Goal: Task Accomplishment & Management: Complete application form

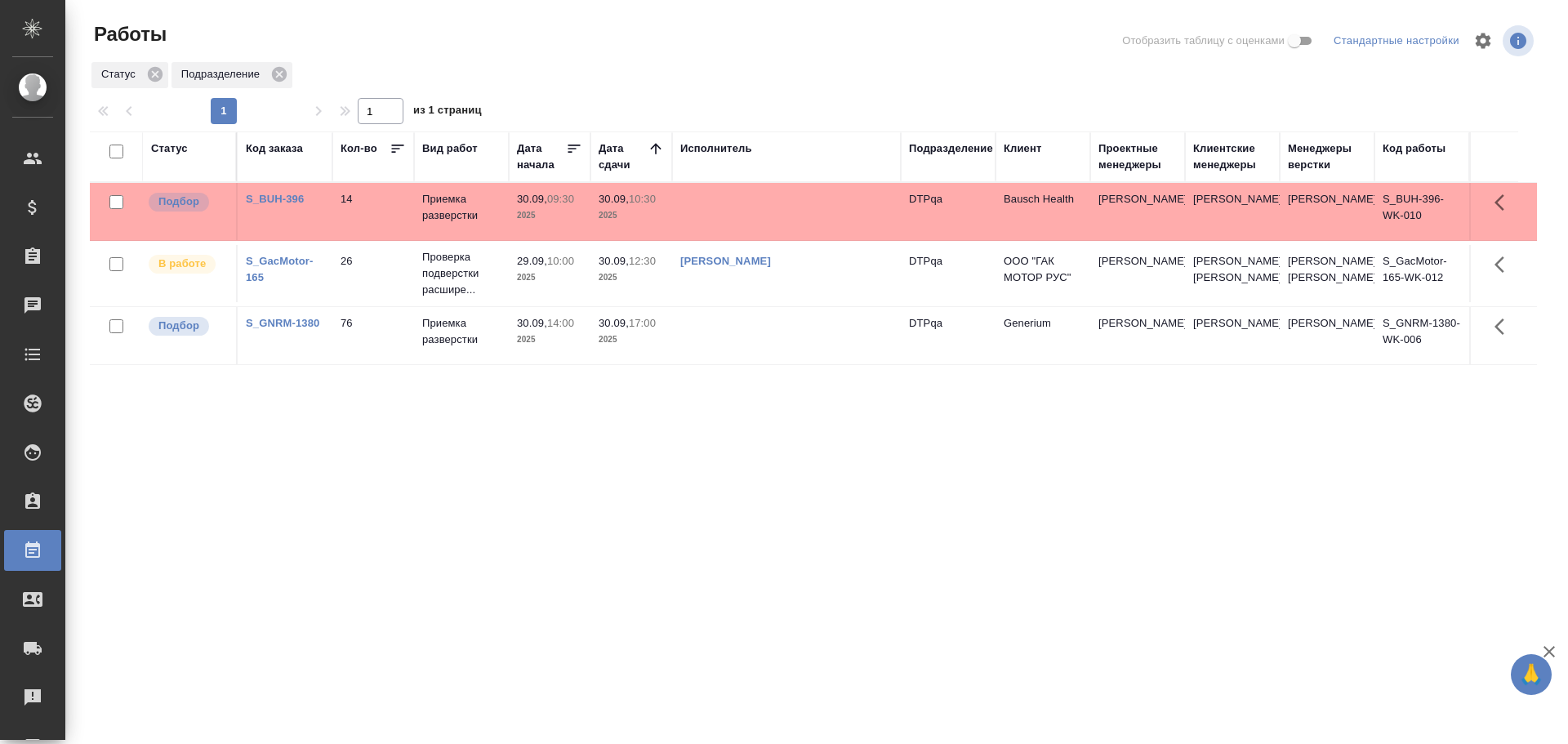
click at [773, 356] on td at bounding box center [786, 335] width 229 height 57
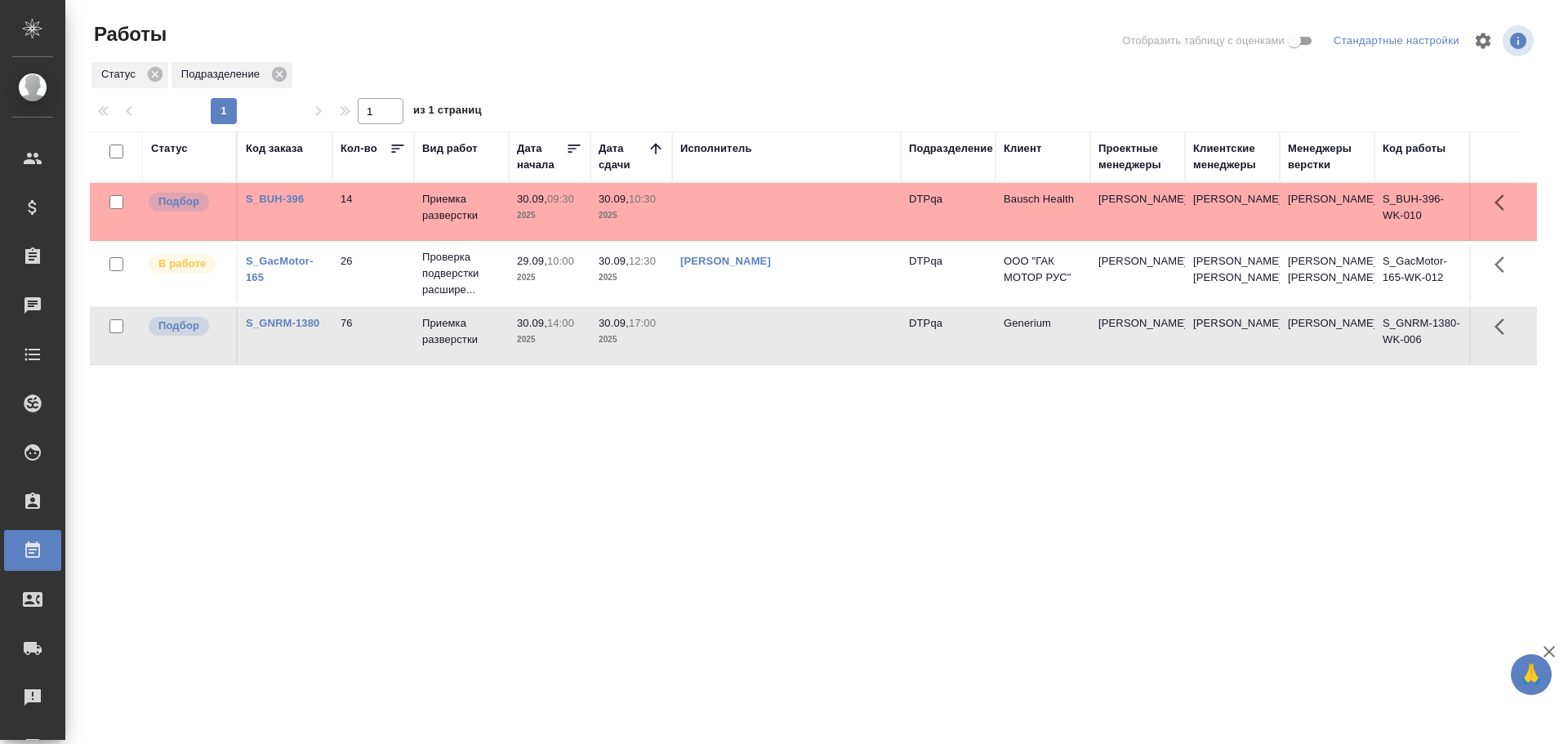
click at [773, 356] on td at bounding box center [786, 335] width 229 height 57
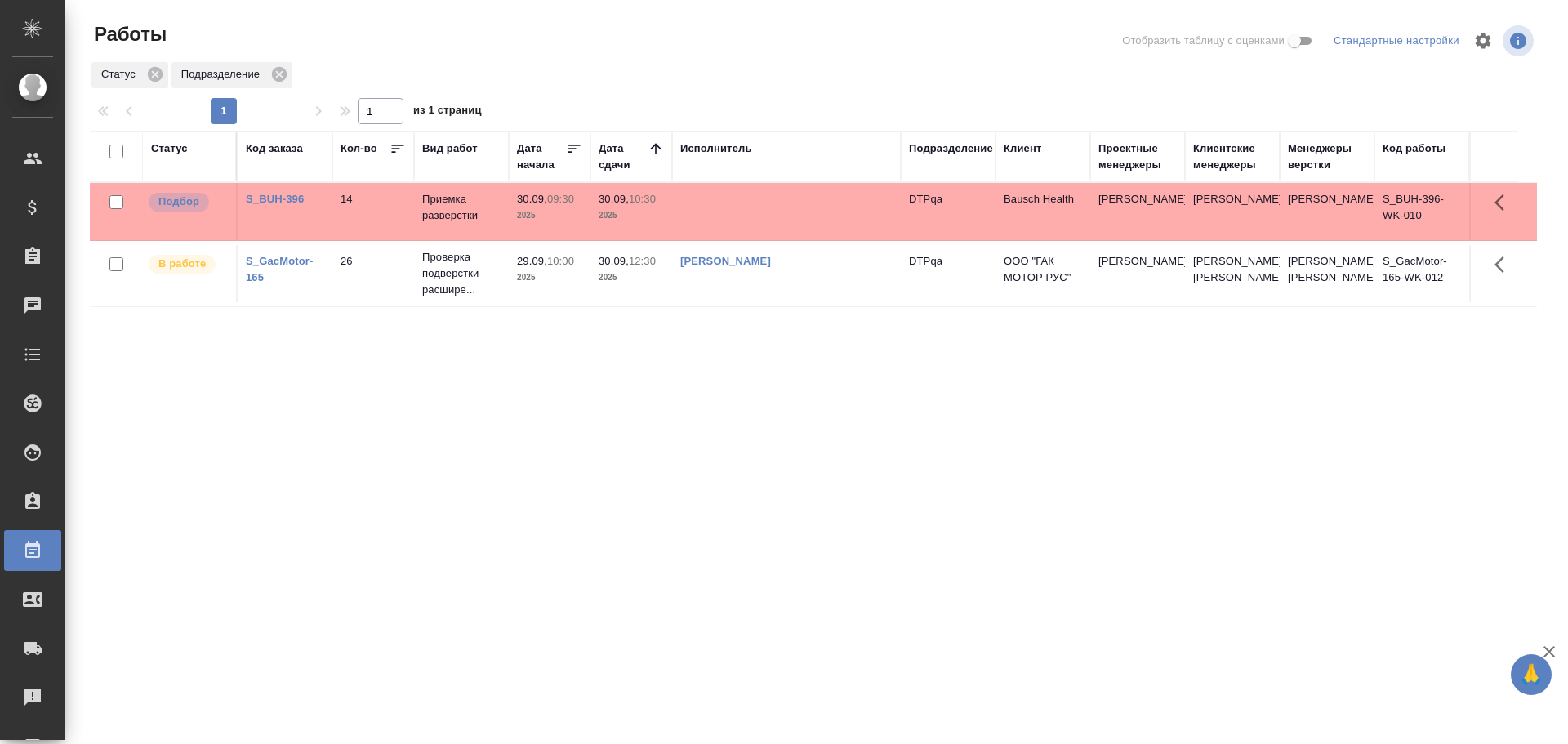
click at [1123, 539] on div "Статус Код заказа Кол-во Вид работ Дата начала Дата сдачи Исполнитель Подраздел…" at bounding box center [813, 425] width 1447 height 588
click at [563, 59] on div "Работы" at bounding box center [333, 40] width 487 height 40
click at [736, 202] on td at bounding box center [786, 212] width 229 height 57
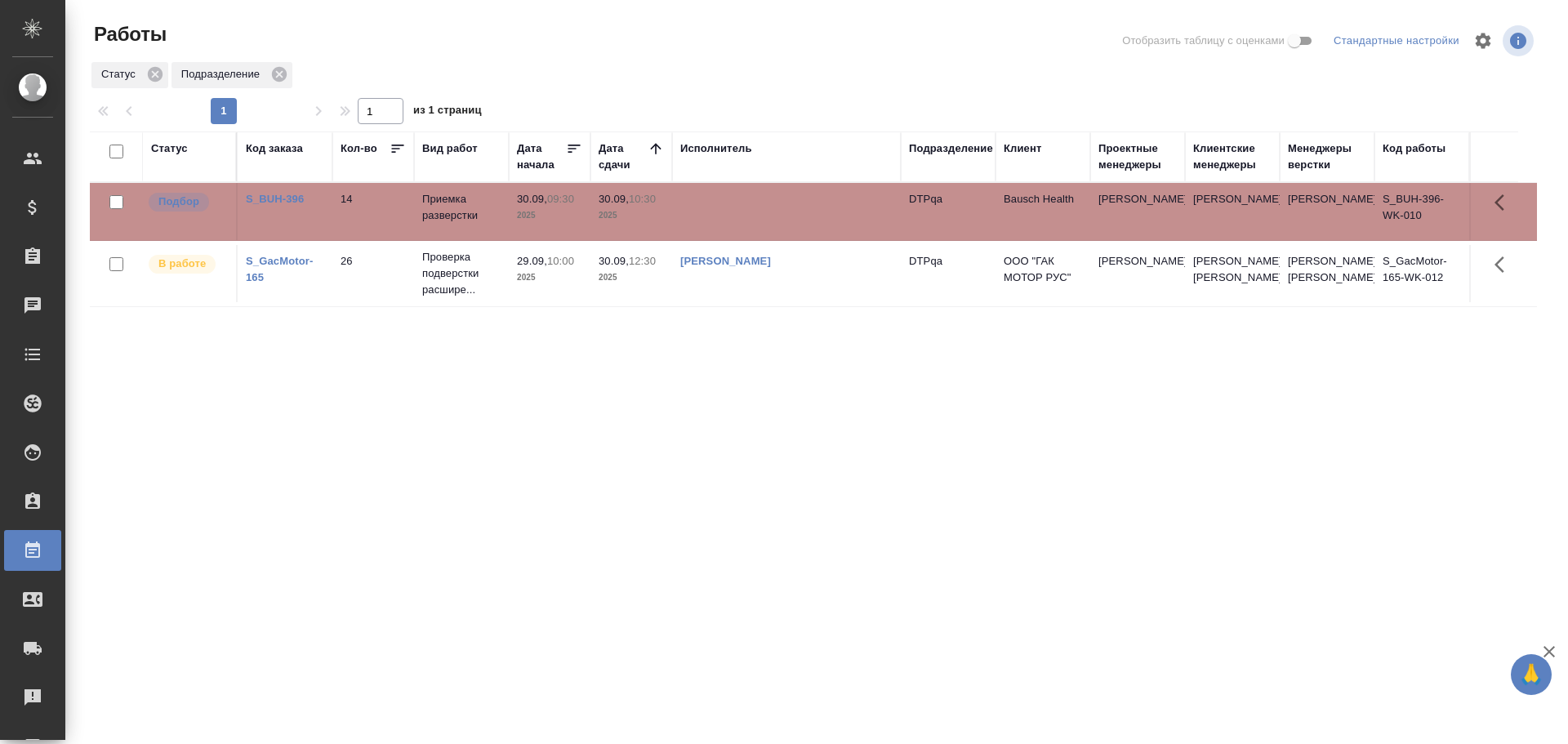
click at [736, 202] on td at bounding box center [786, 212] width 229 height 57
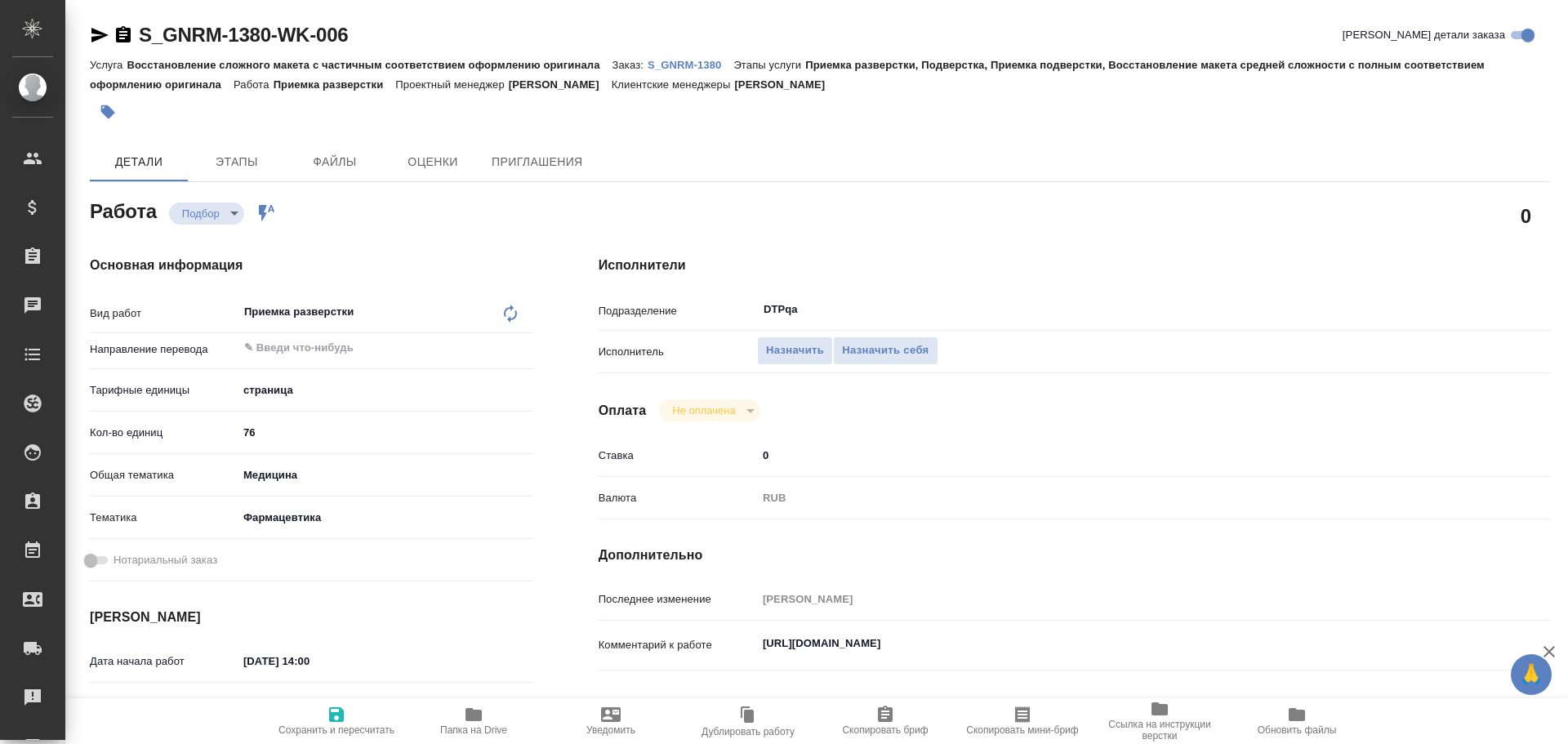
scroll to position [82, 0]
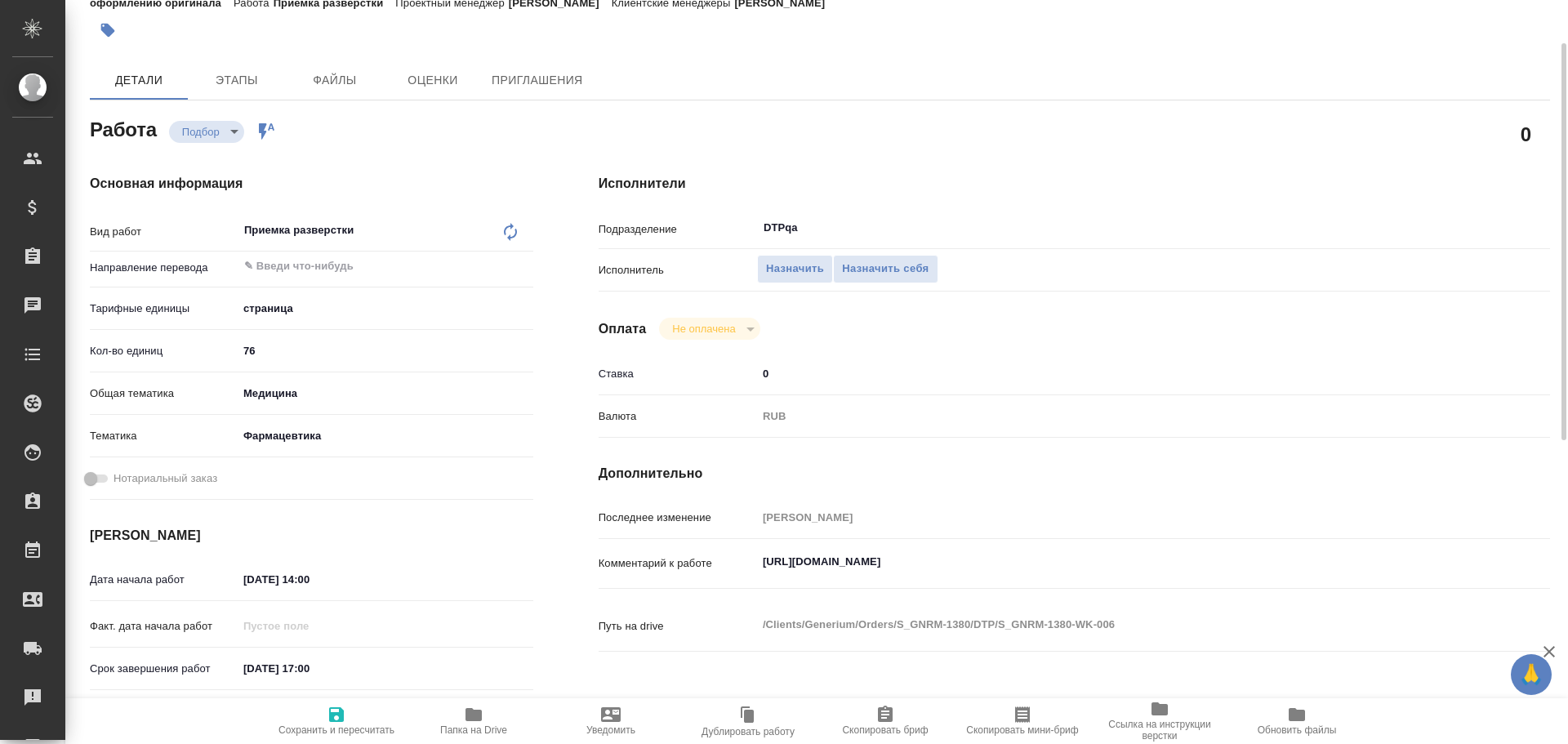
type textarea "x"
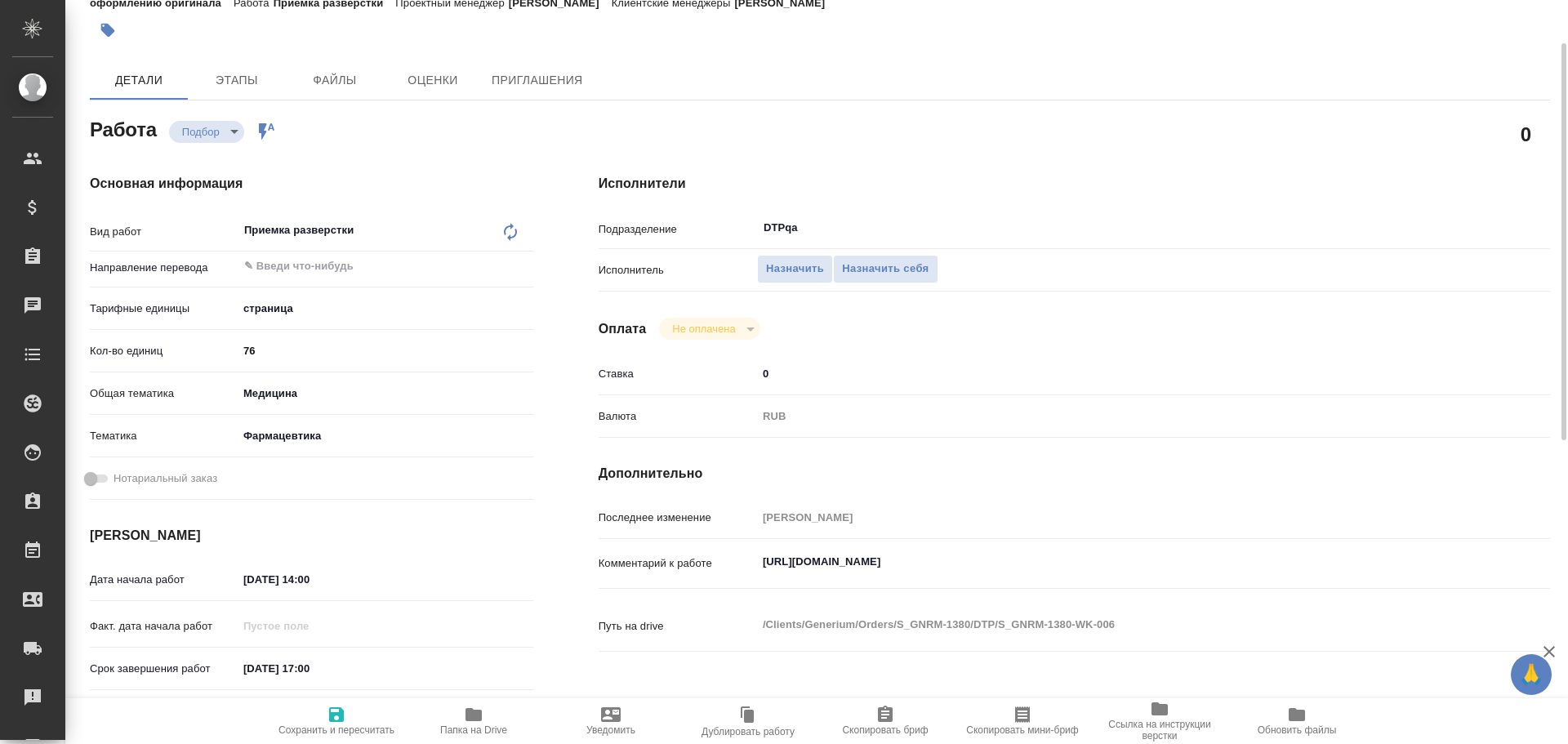
type textarea "x"
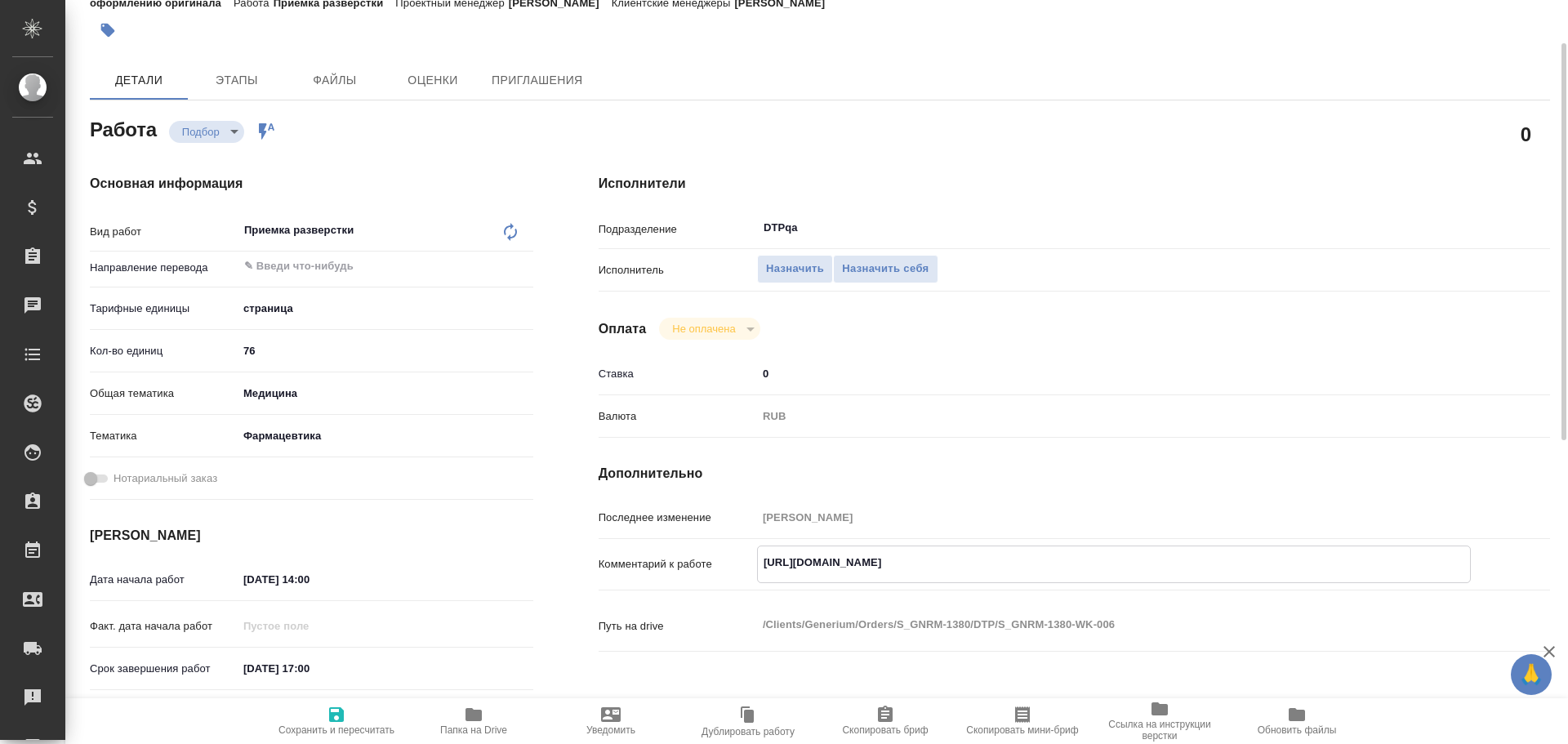
type textarea "x"
drag, startPoint x: 763, startPoint y: 565, endPoint x: 1056, endPoint y: 567, distance: 293.0
click at [1122, 565] on textarea "https://tera.awatera.com/Work/68d6bd589f73e1cd299aa11e/" at bounding box center [1113, 562] width 712 height 28
type textarea "x"
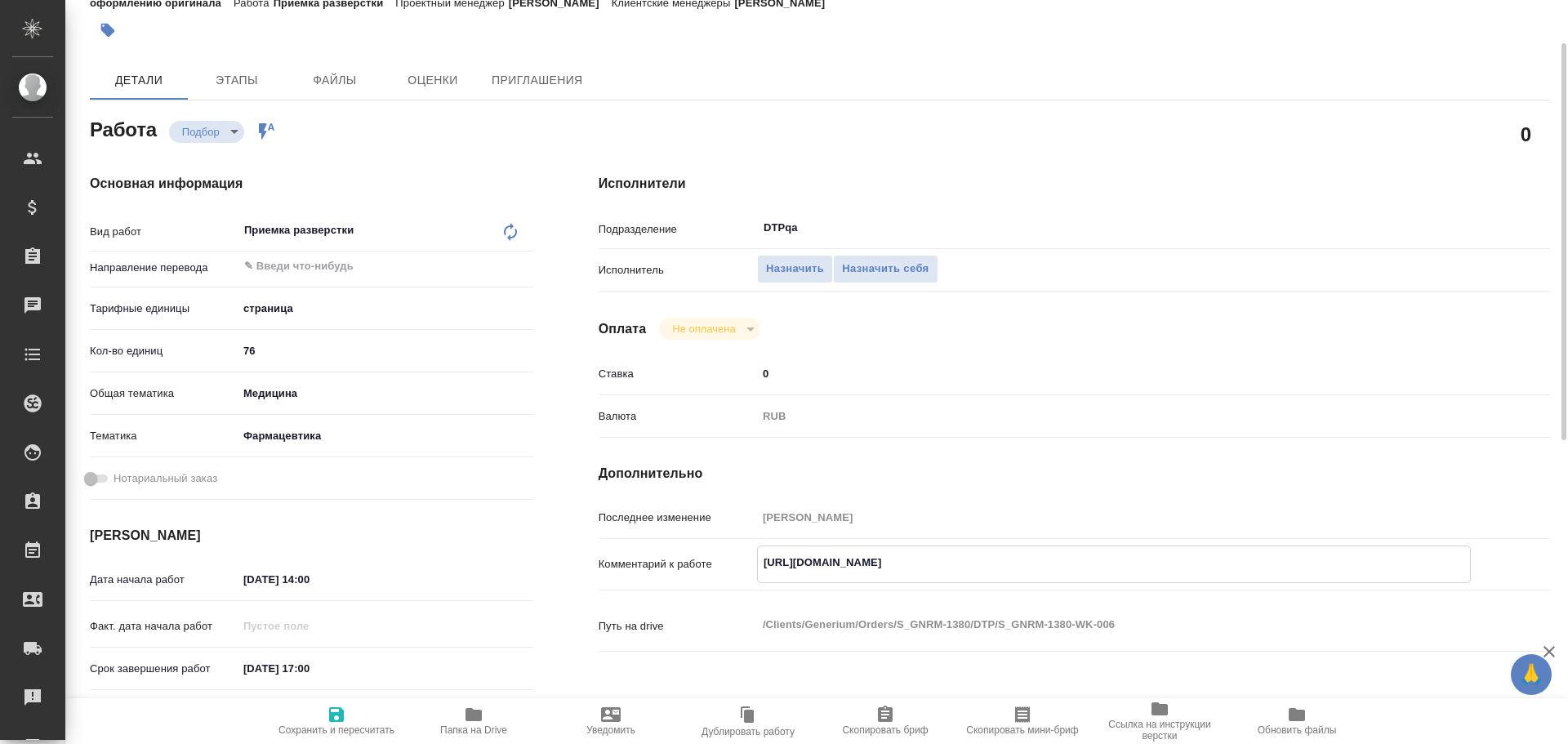
type textarea "x"
click at [911, 263] on span "Назначить себя" at bounding box center [884, 269] width 87 height 18
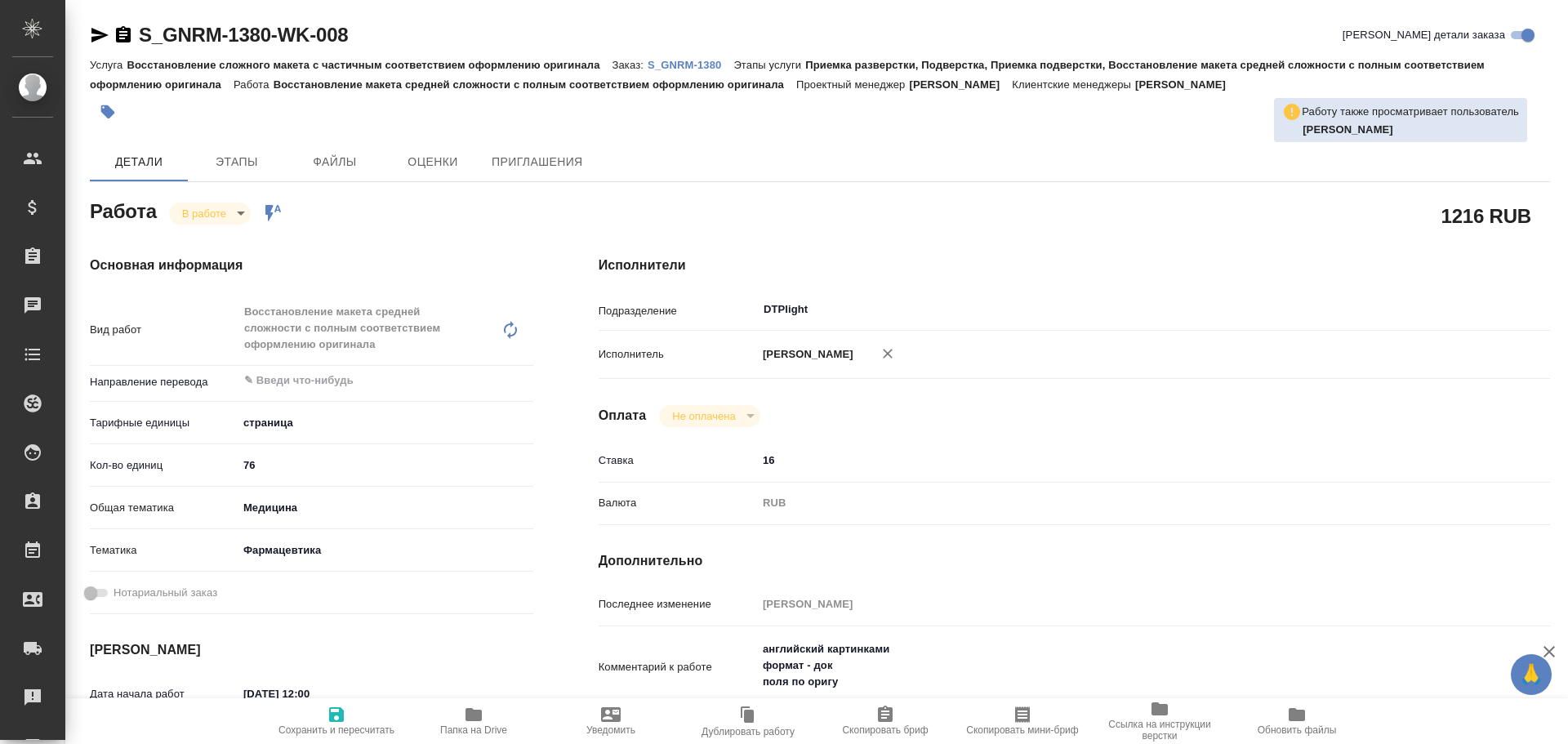
type textarea "x"
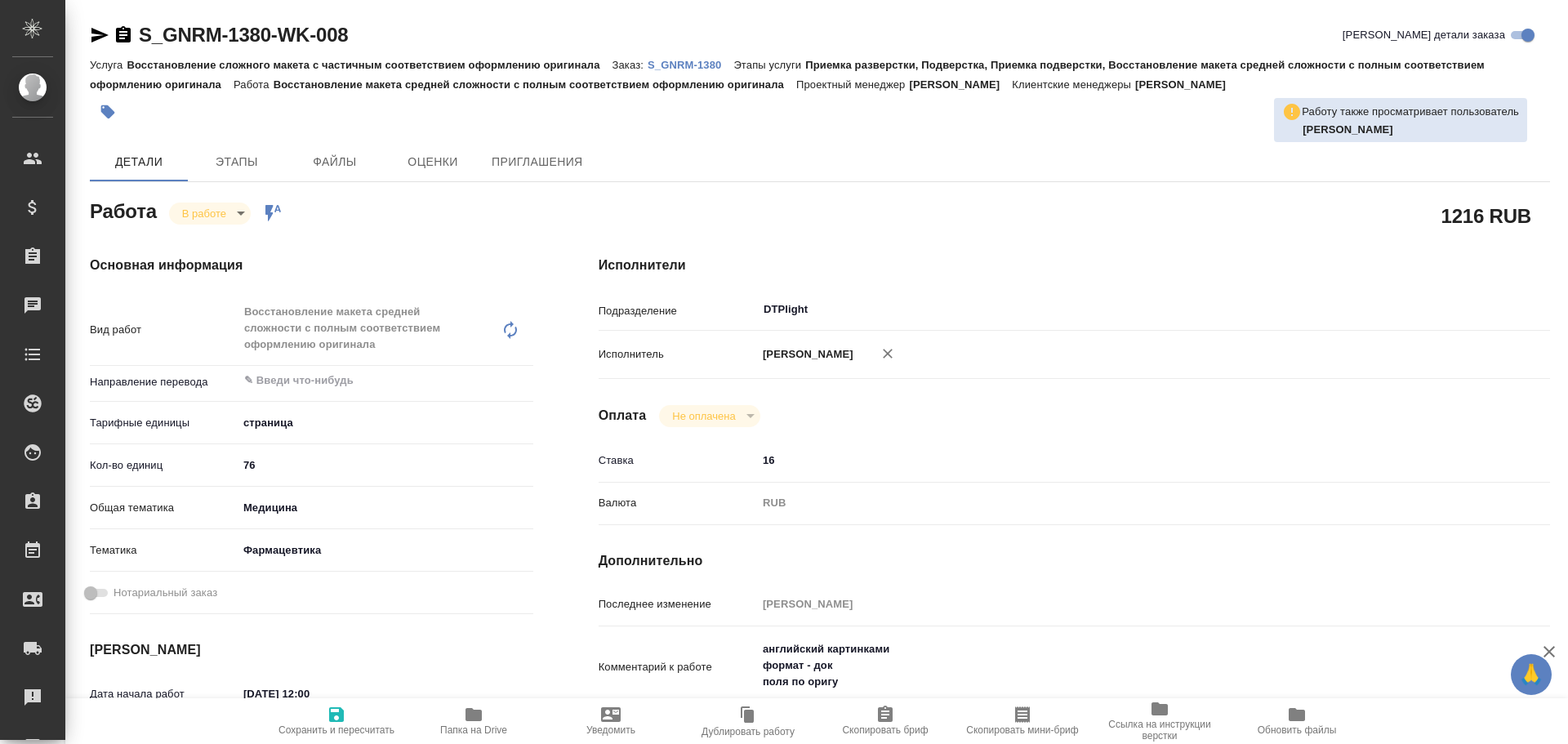
scroll to position [82, 0]
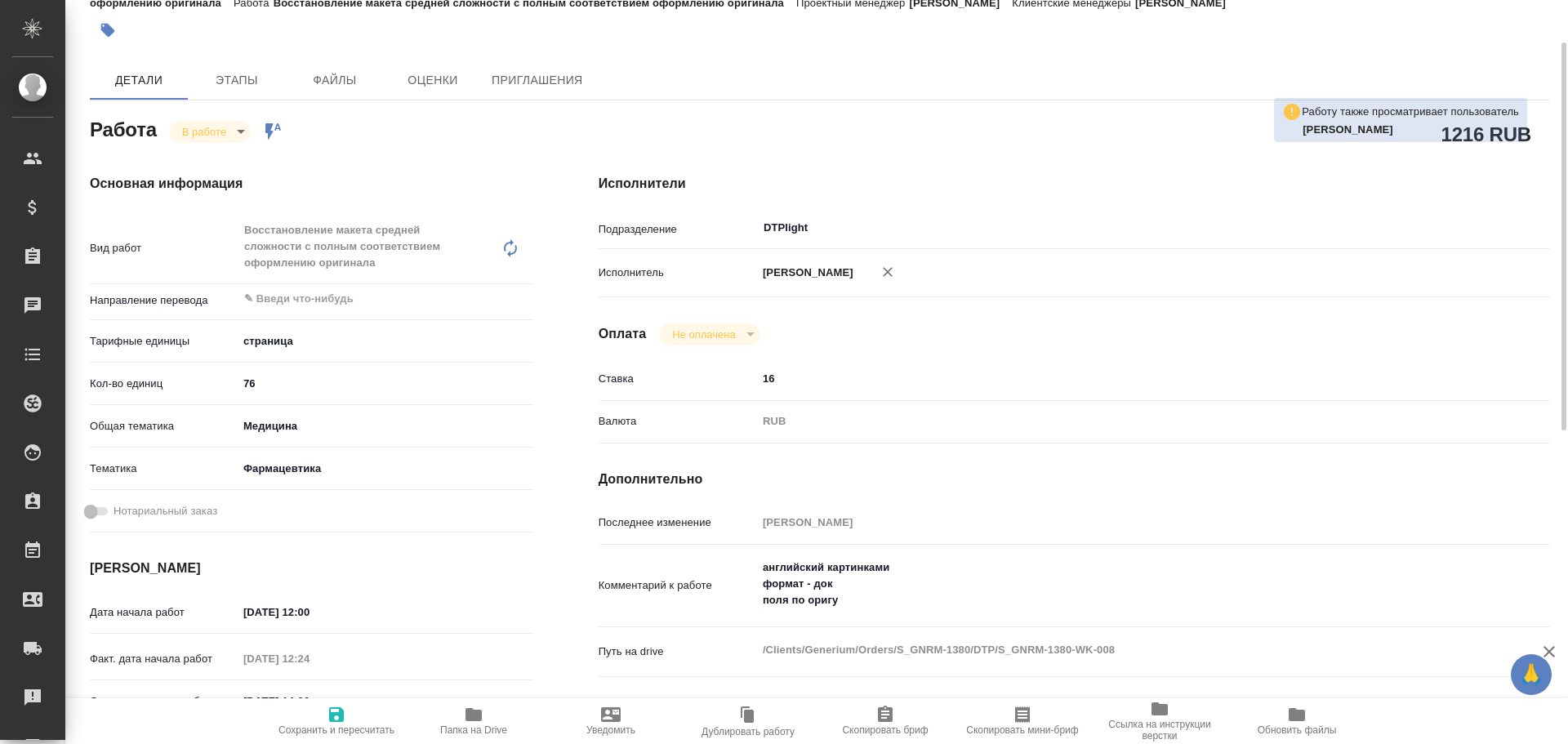
type textarea "x"
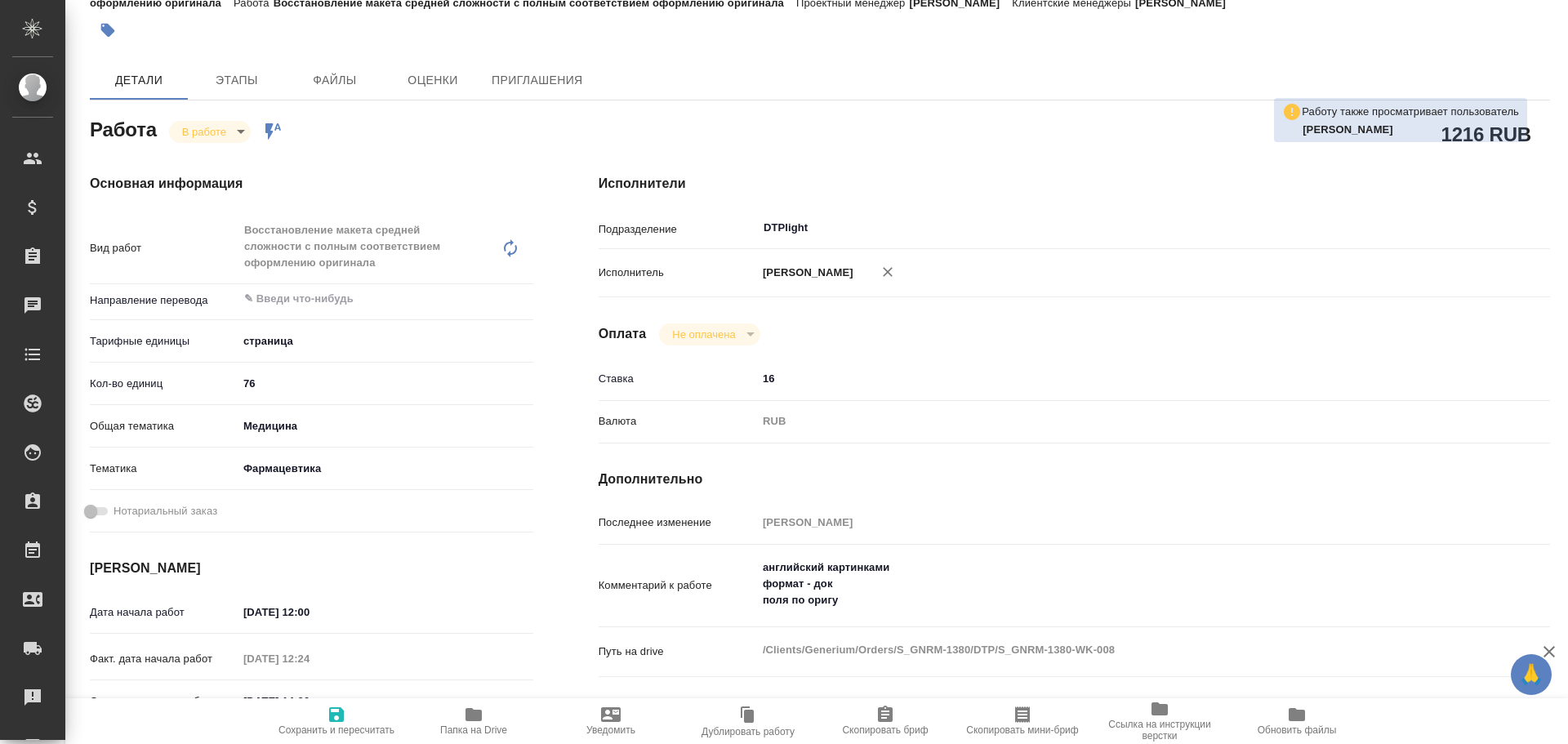
type textarea "x"
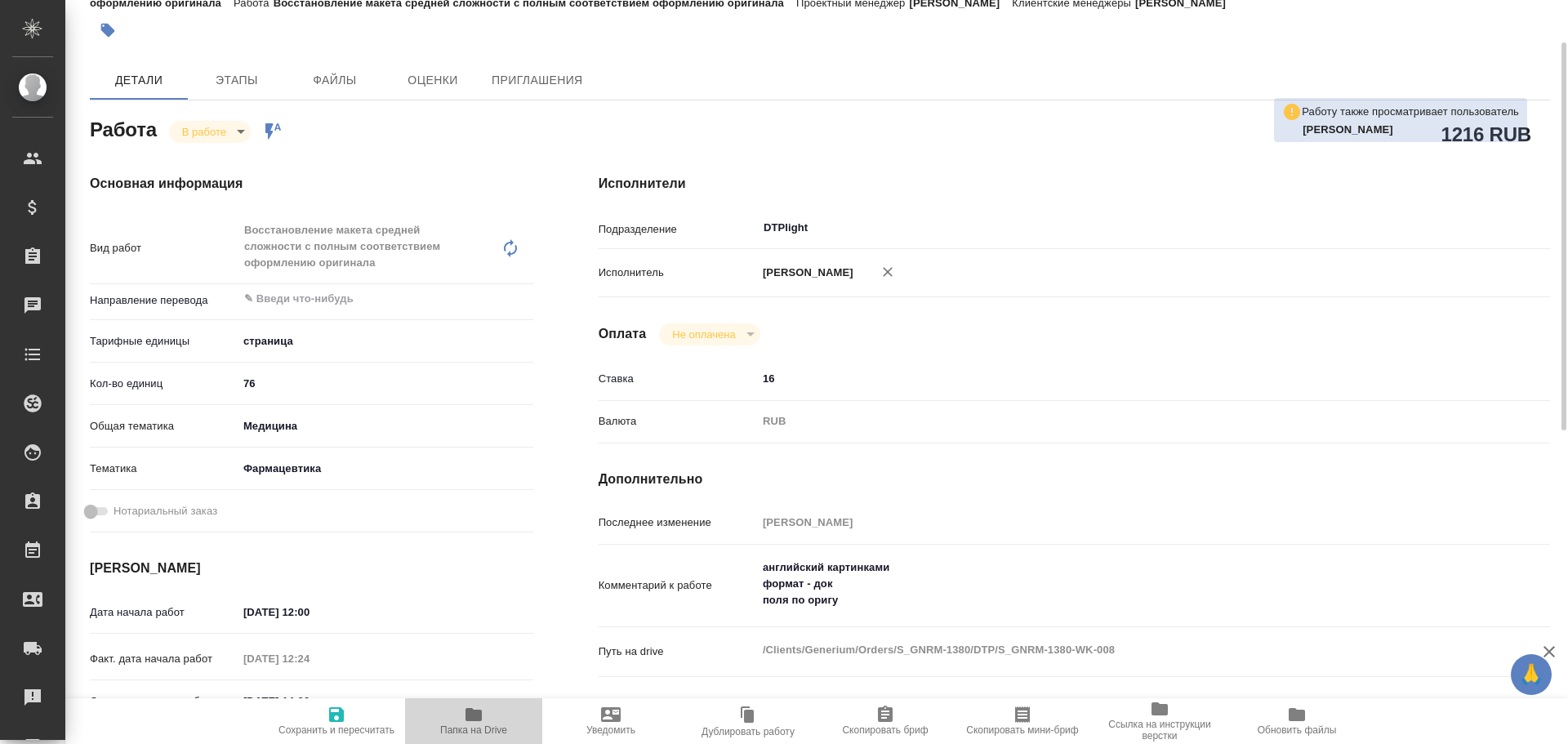
click at [471, 719] on icon "button" at bounding box center [473, 715] width 16 height 13
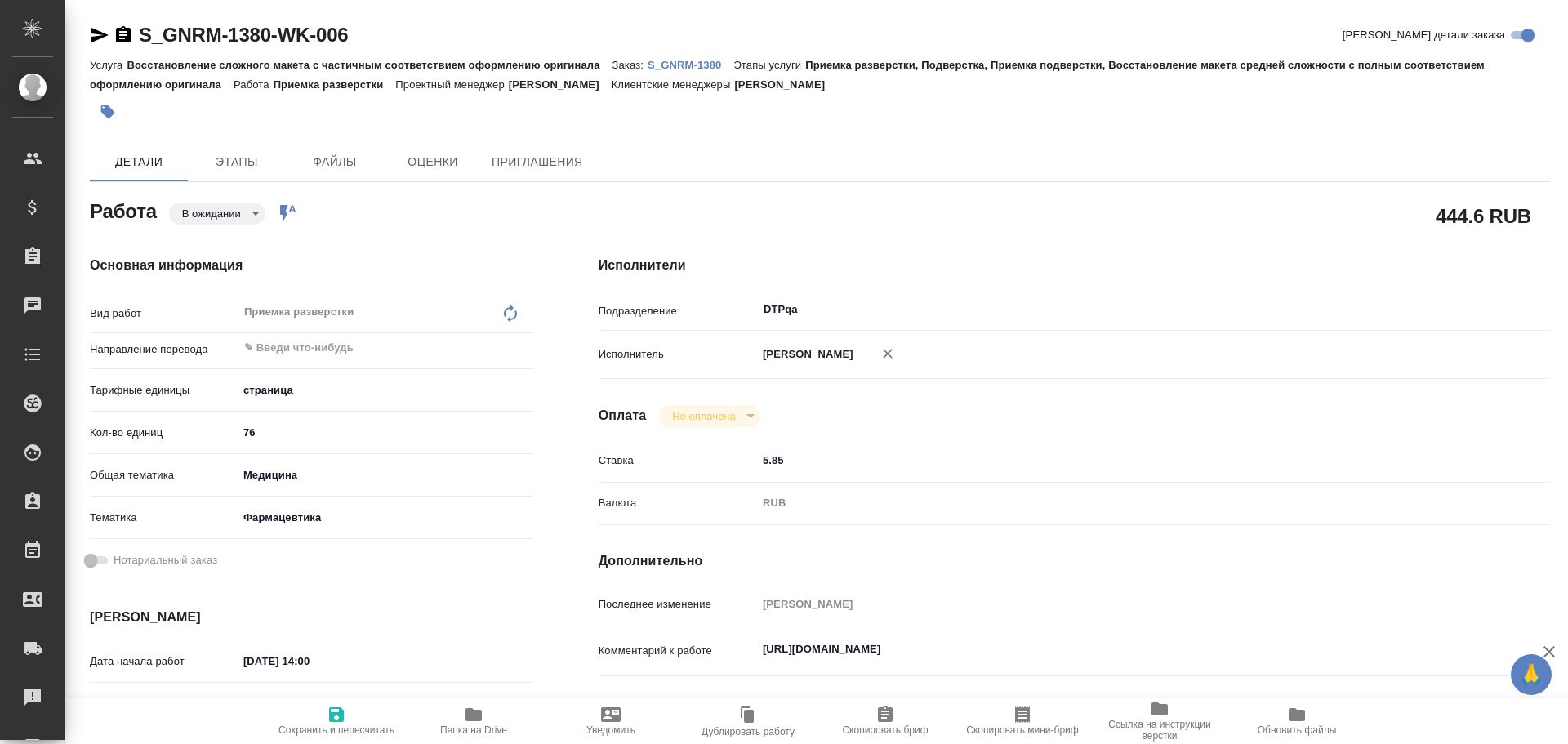
type textarea "x"
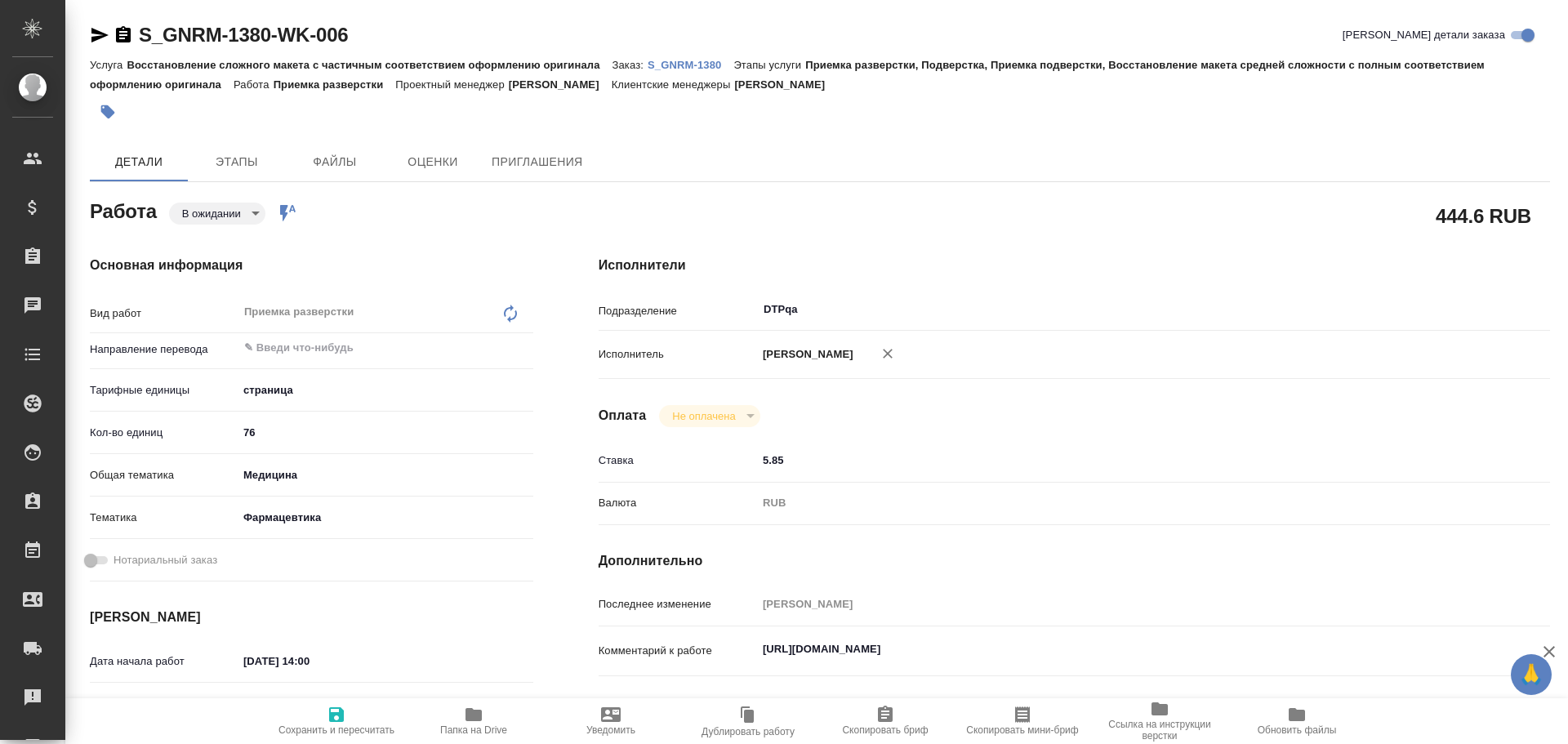
type textarea "x"
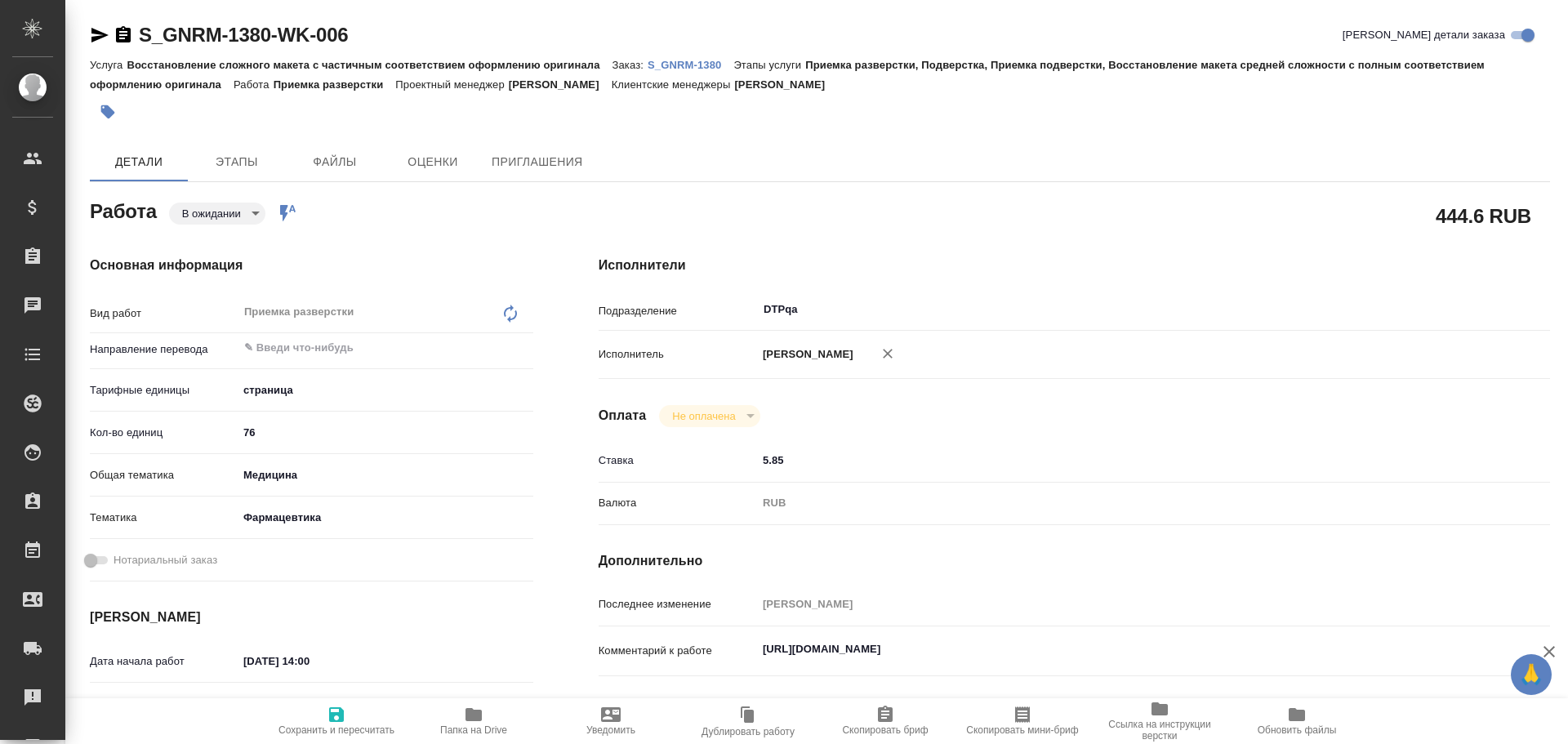
click at [340, 720] on icon "button" at bounding box center [335, 714] width 14 height 14
type textarea "x"
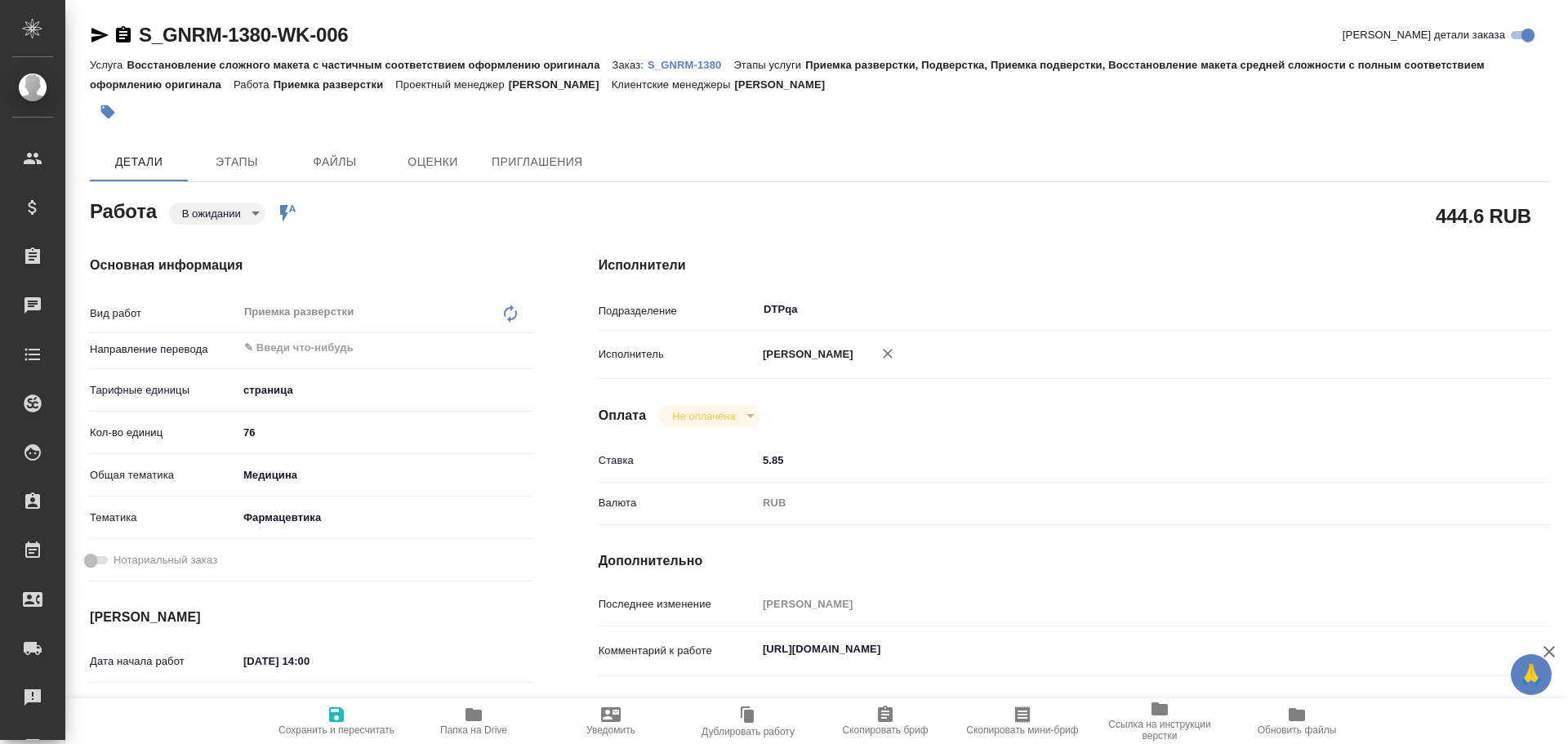
type textarea "x"
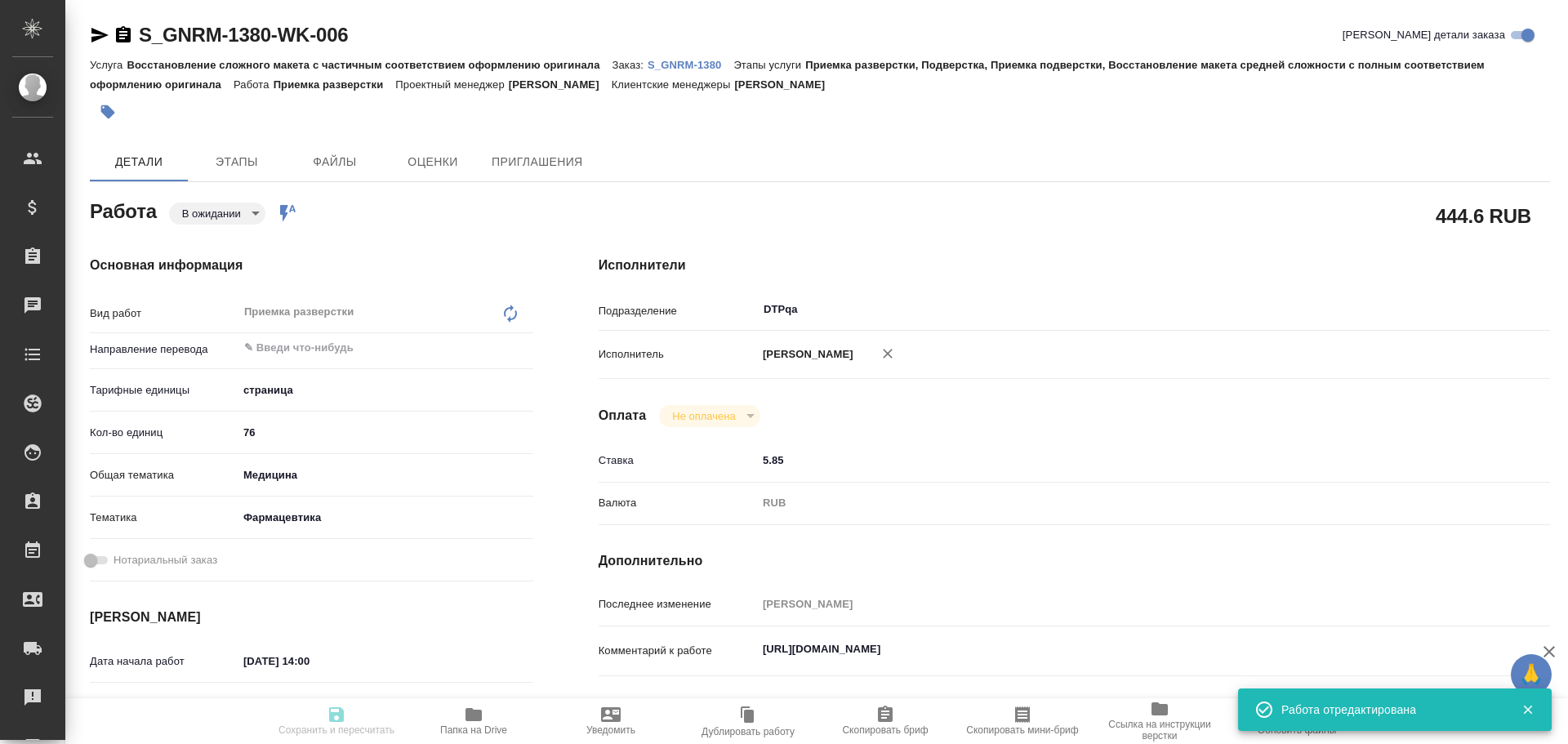
type textarea "x"
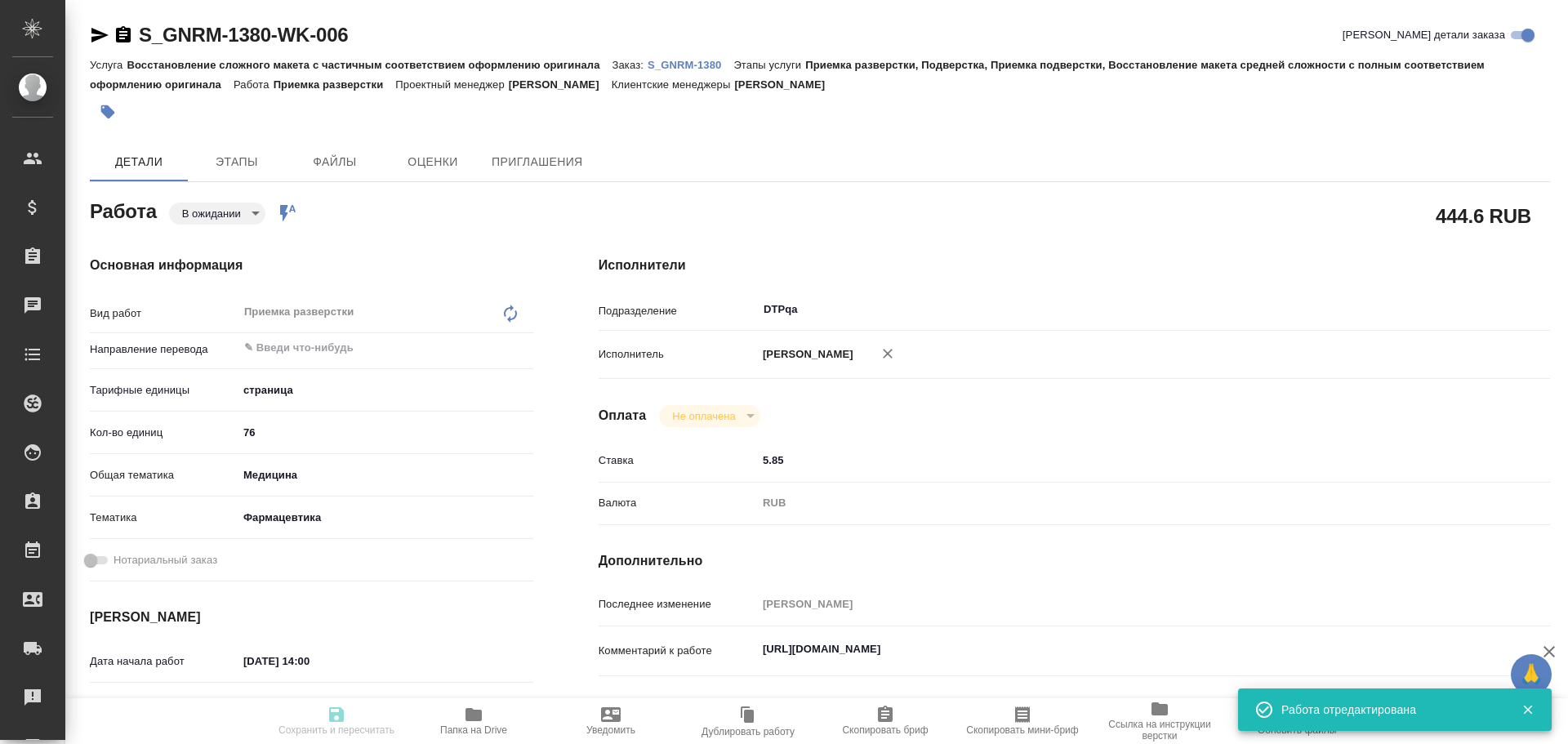
type input "pending"
type textarea "Приемка разверстки"
type textarea "x"
type input "5a8b1489cc6b4906c91bfdb2"
type input "76"
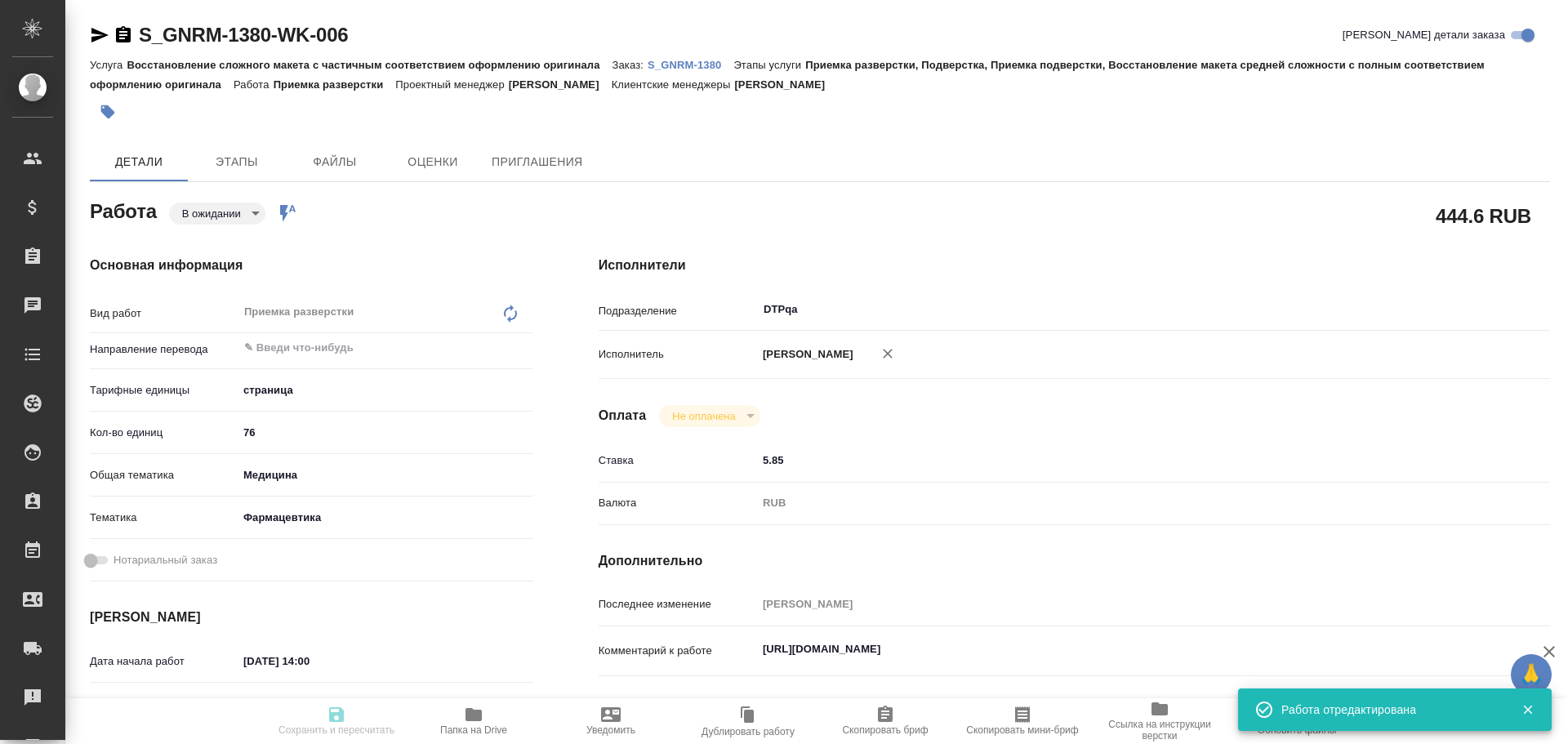
type input "med"
type input "6149832f2b7be24903fd7a82"
type input "30.09.2025 14:00"
type input "30.09.2025 17:00"
type input "03.10.2025 16:00"
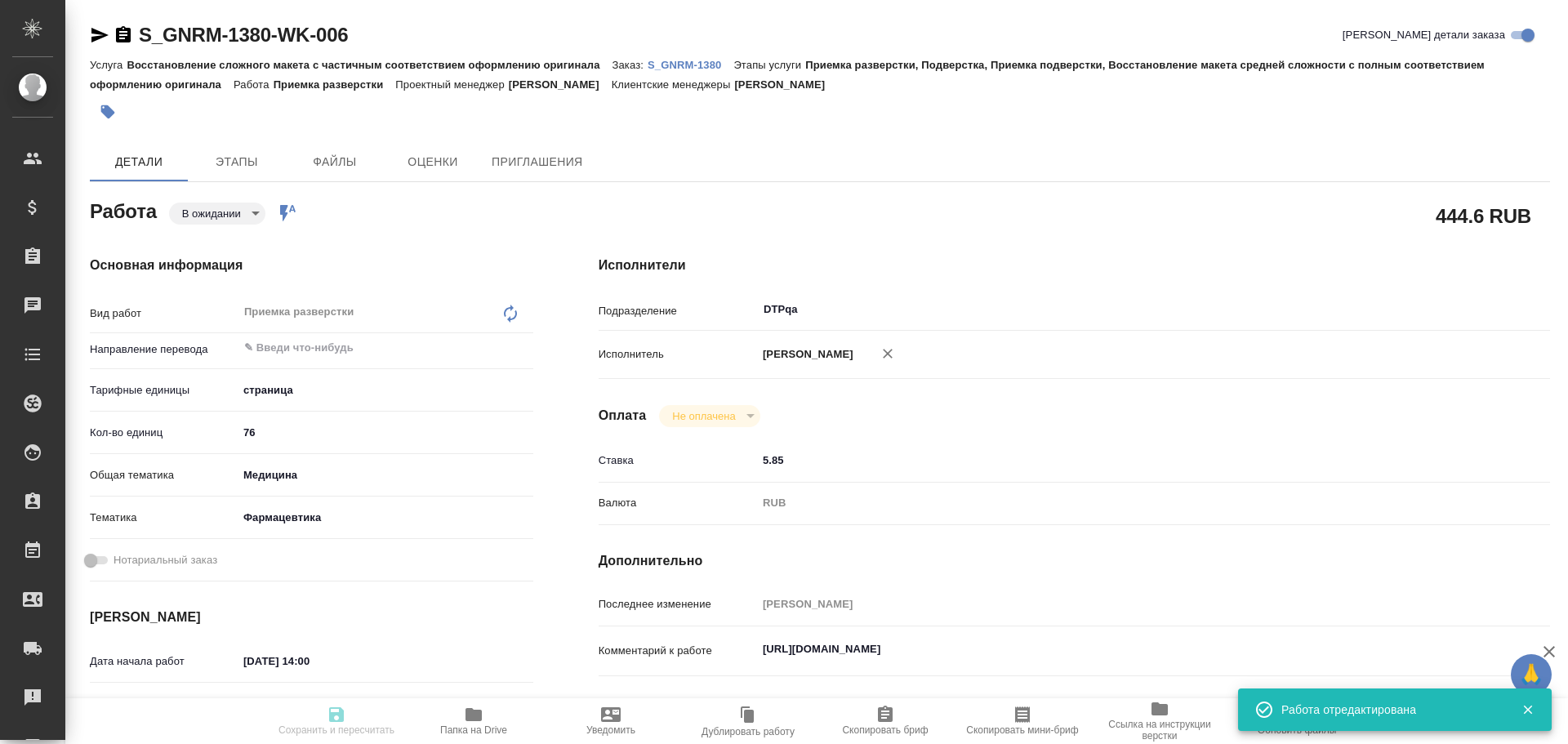
type input "DTPqa"
type input "notPayed"
type input "5.85"
type input "RUB"
type input "Чулец Елена"
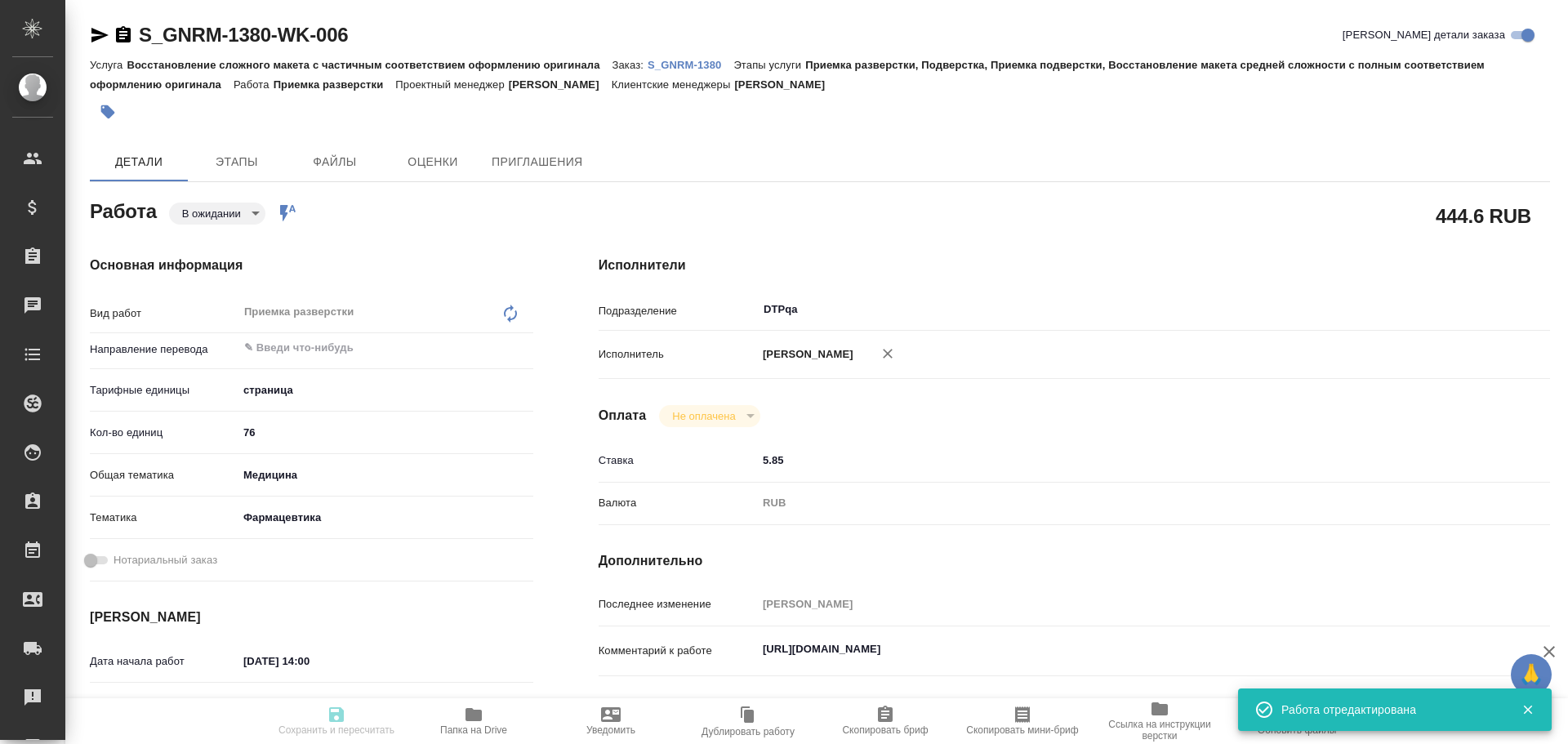
type textarea "https://tera.awatera.com/Work/68d6bd589f73e1cd299aa11e/"
type textarea "x"
type textarea "/Clients/Generium/Orders/S_GNRM-1380/DTP/S_GNRM-1380-WK-006"
type textarea "x"
type input "S_GNRM-1380"
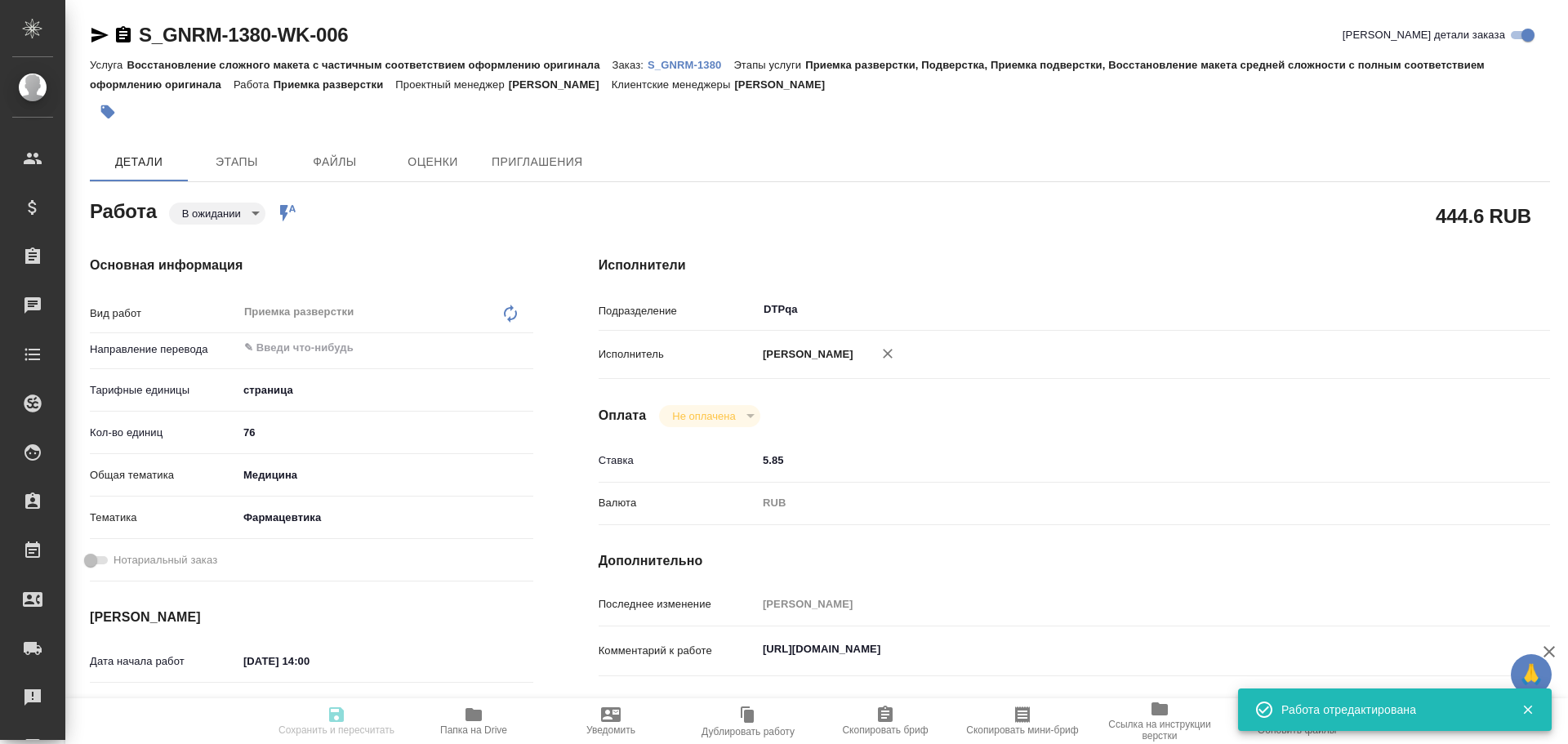
type input "Восстановление сложного макета с частичным соответствием оформлению оригинала"
type input "Приемка разверстки, Подверстка, Приемка подверстки, Восстановление макета средн…"
type input "Кабаргина Анна"
type input "Оксютович Ирина"
type input "/Clients/Generium/Orders/S_GNRM-1380"
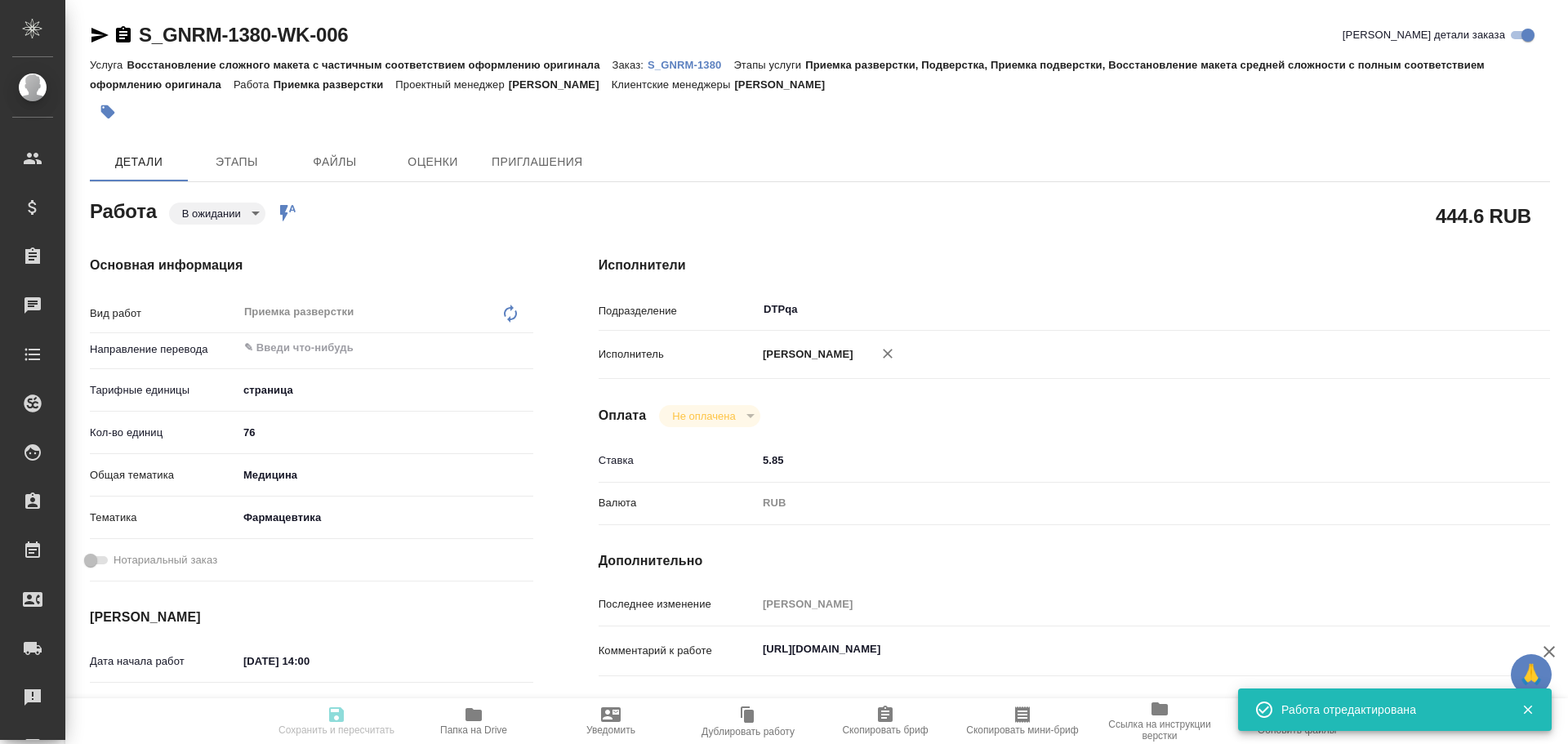
type textarea "x"
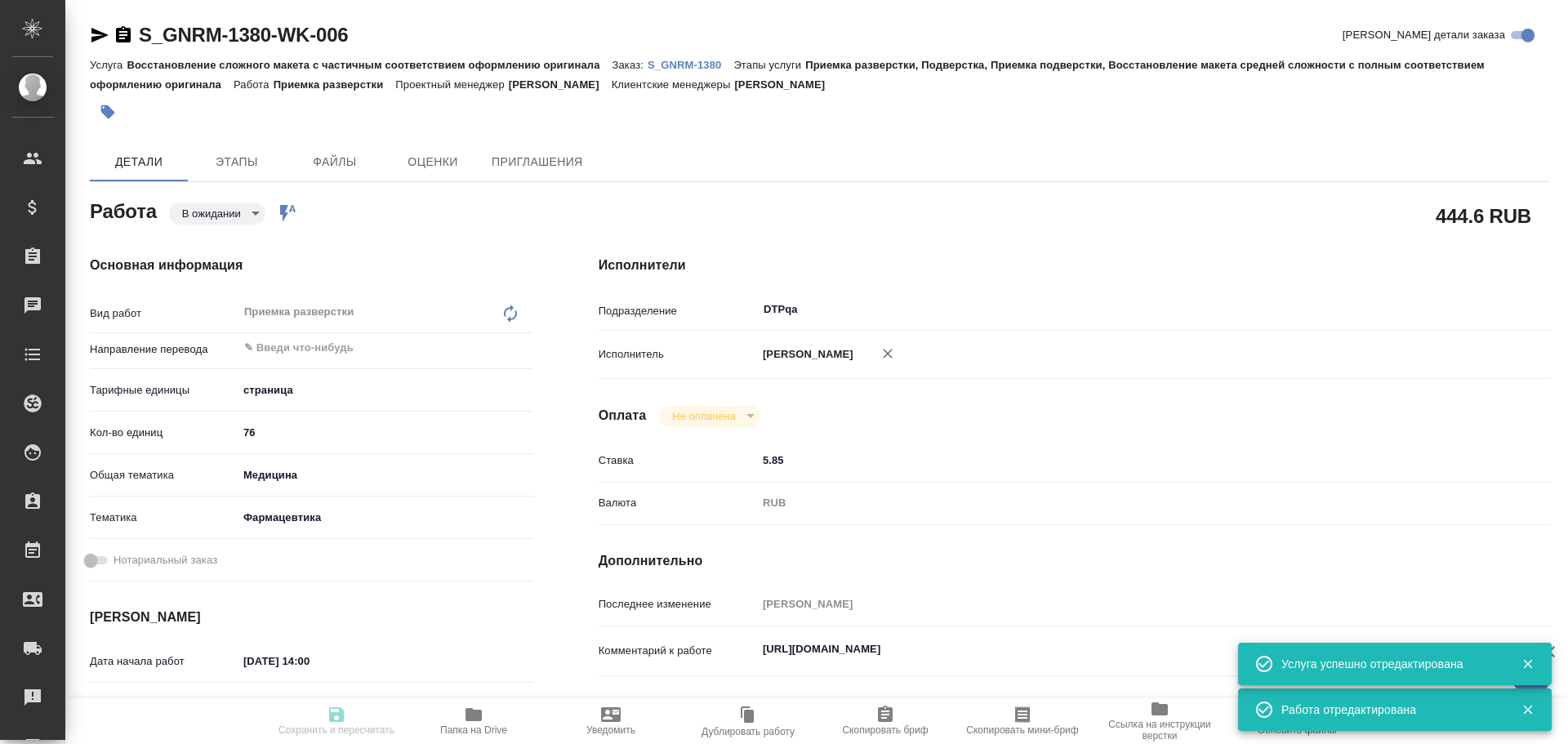
type textarea "x"
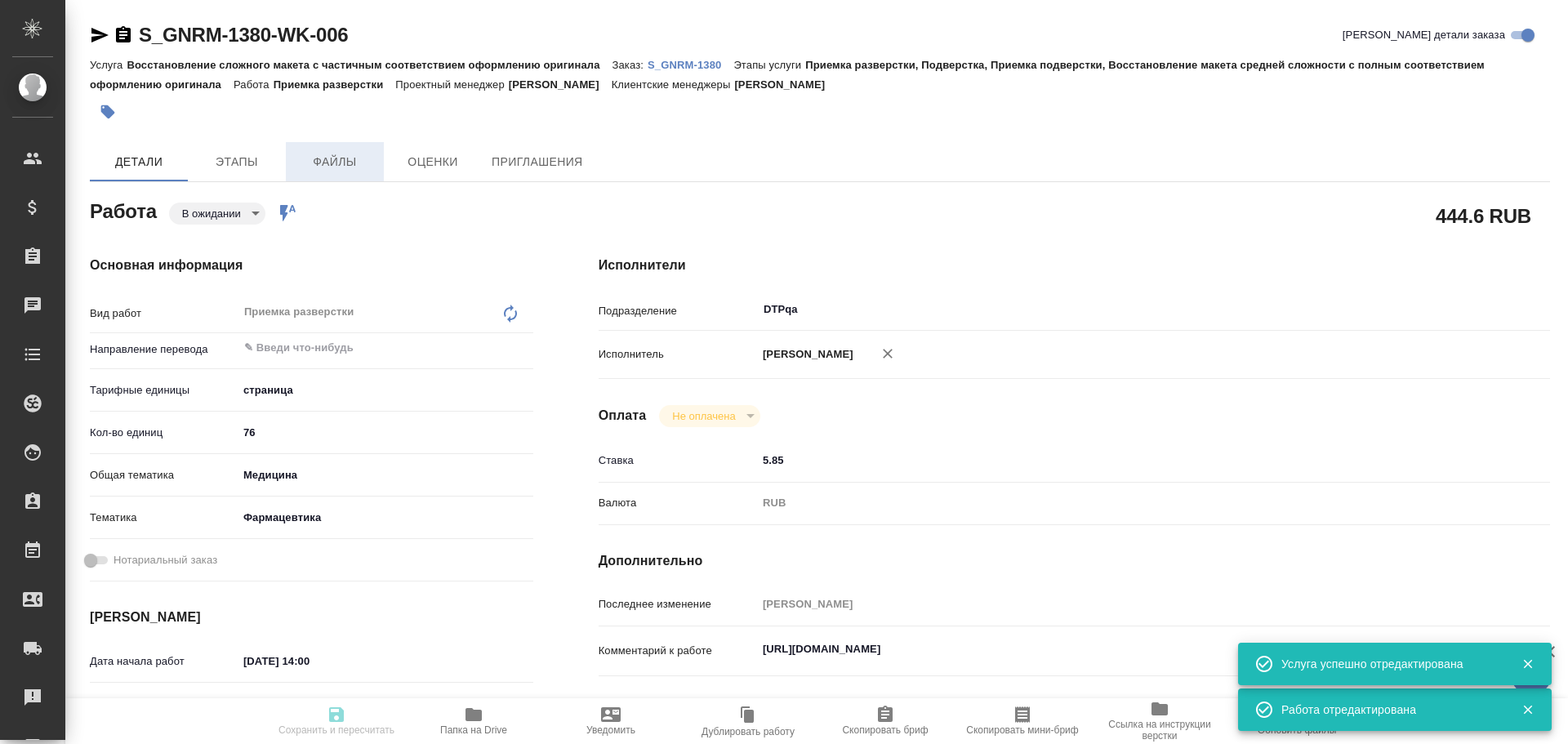
type textarea "x"
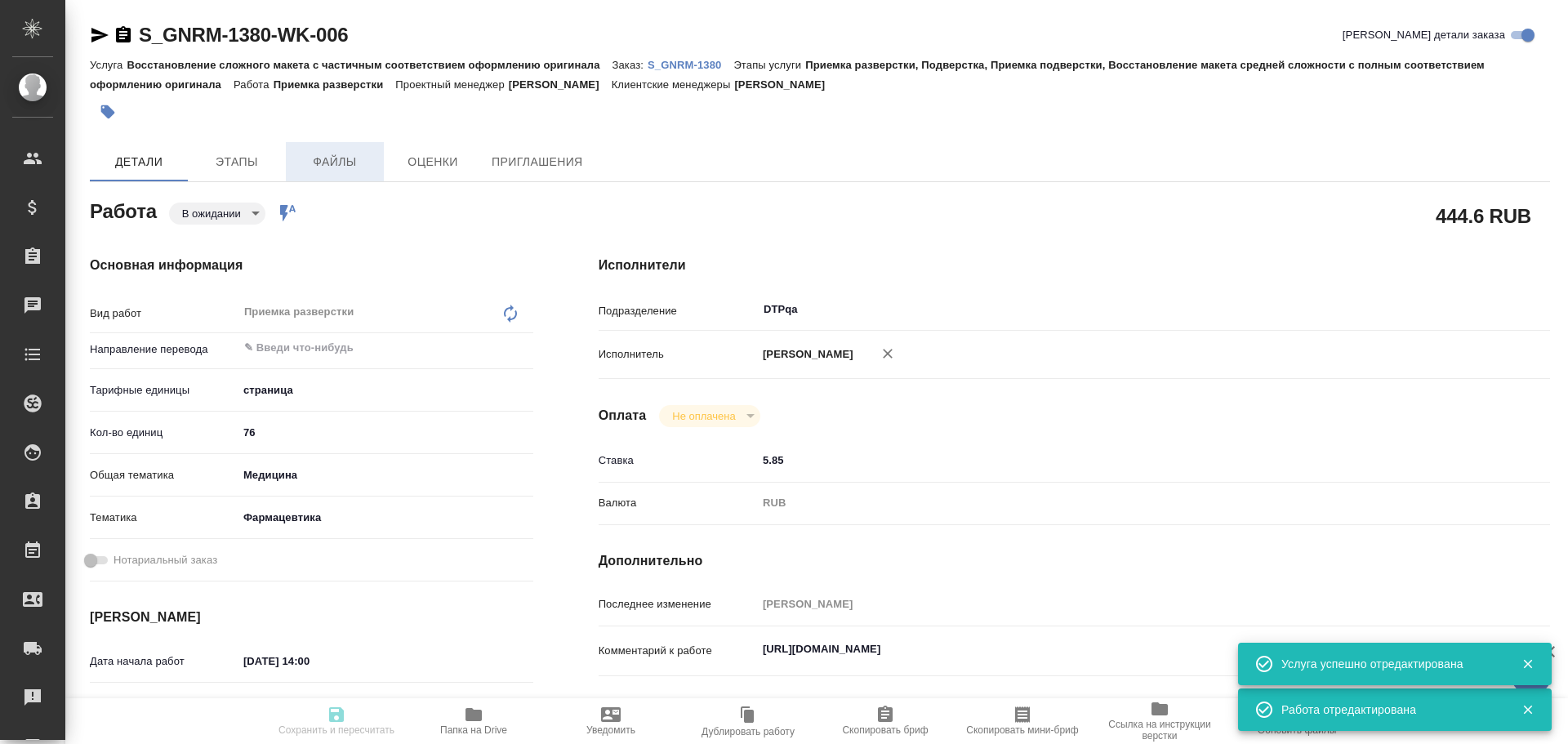
type textarea "x"
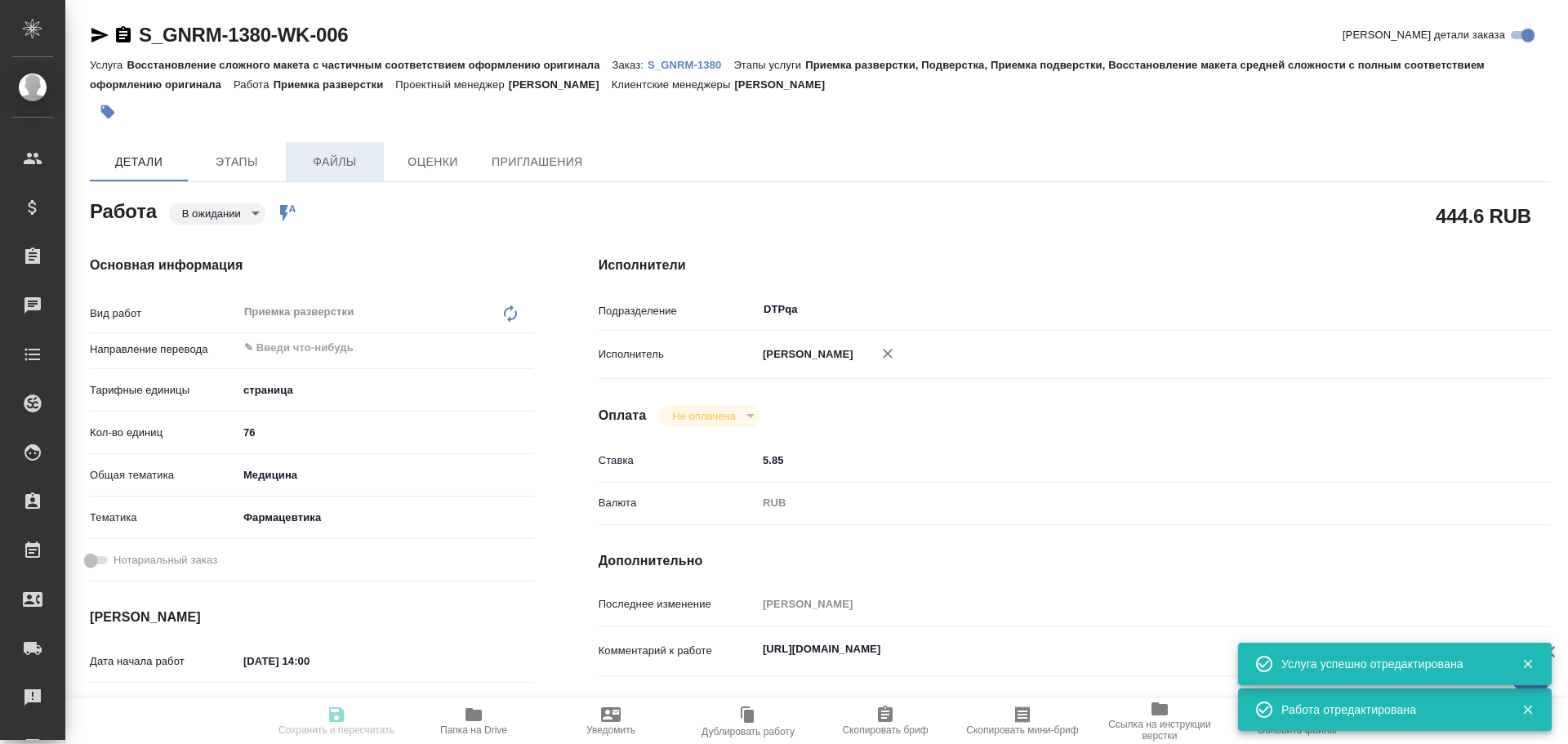
type textarea "x"
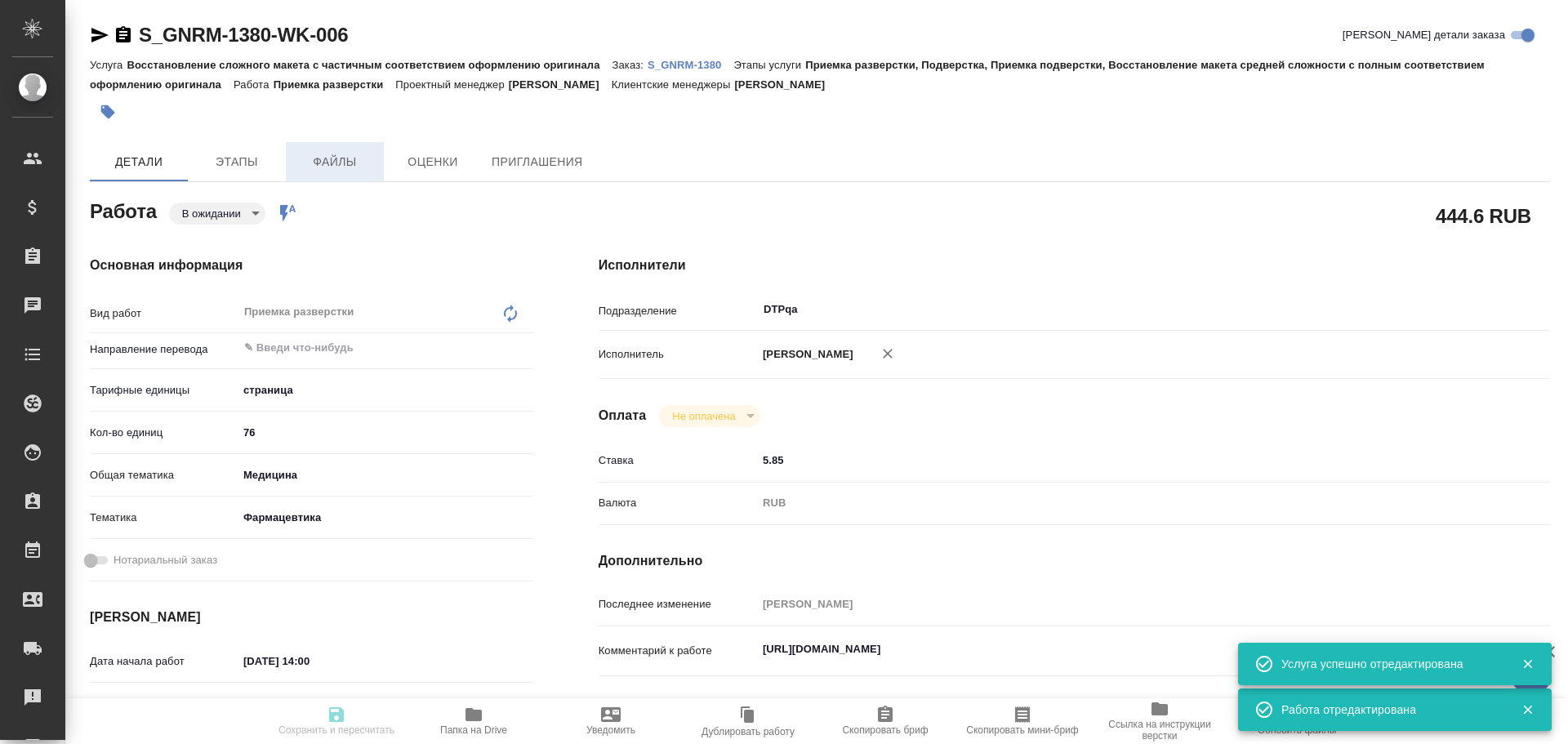
type textarea "x"
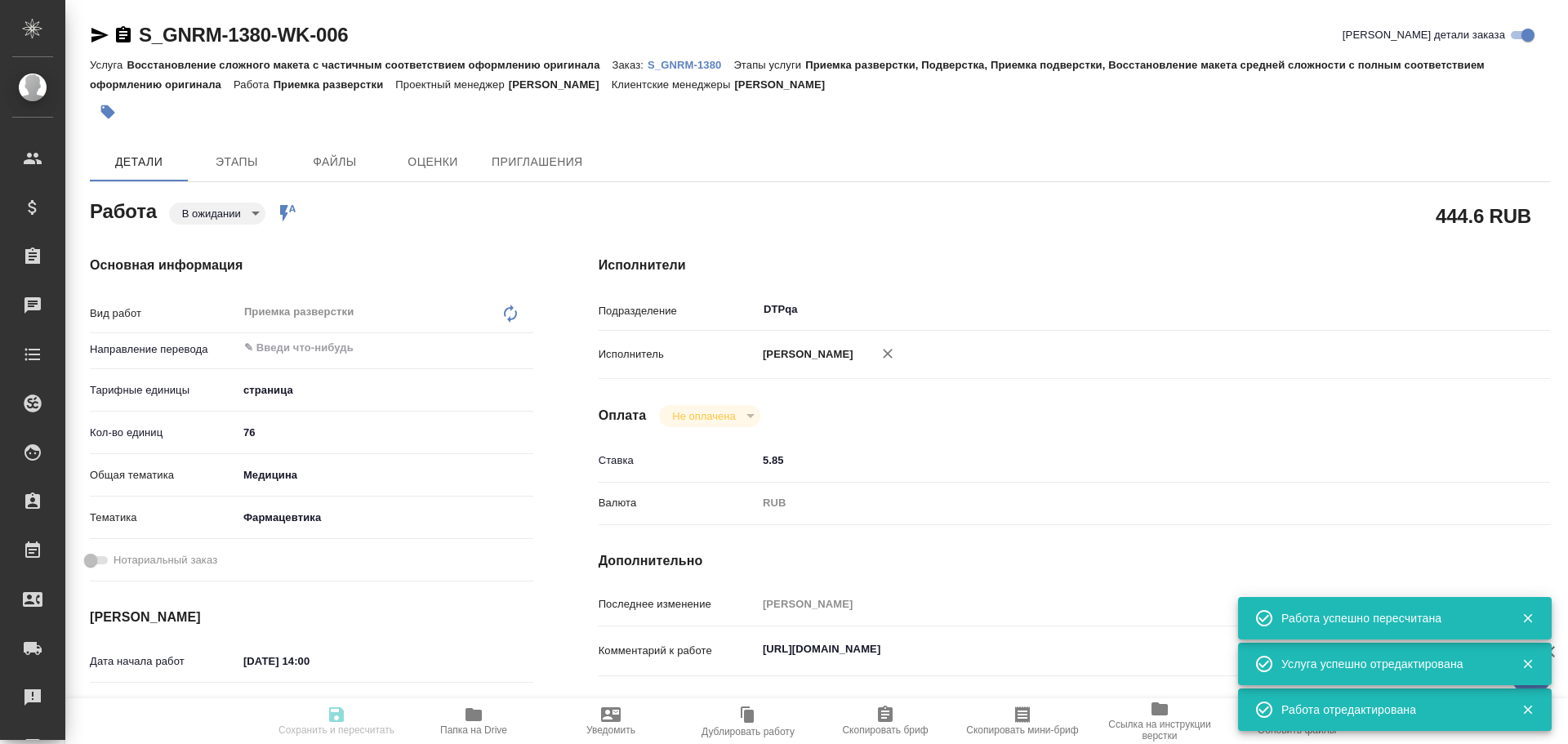
type input "pending"
type textarea "Приемка разверстки"
type textarea "x"
type input "5a8b1489cc6b4906c91bfdb2"
type input "76"
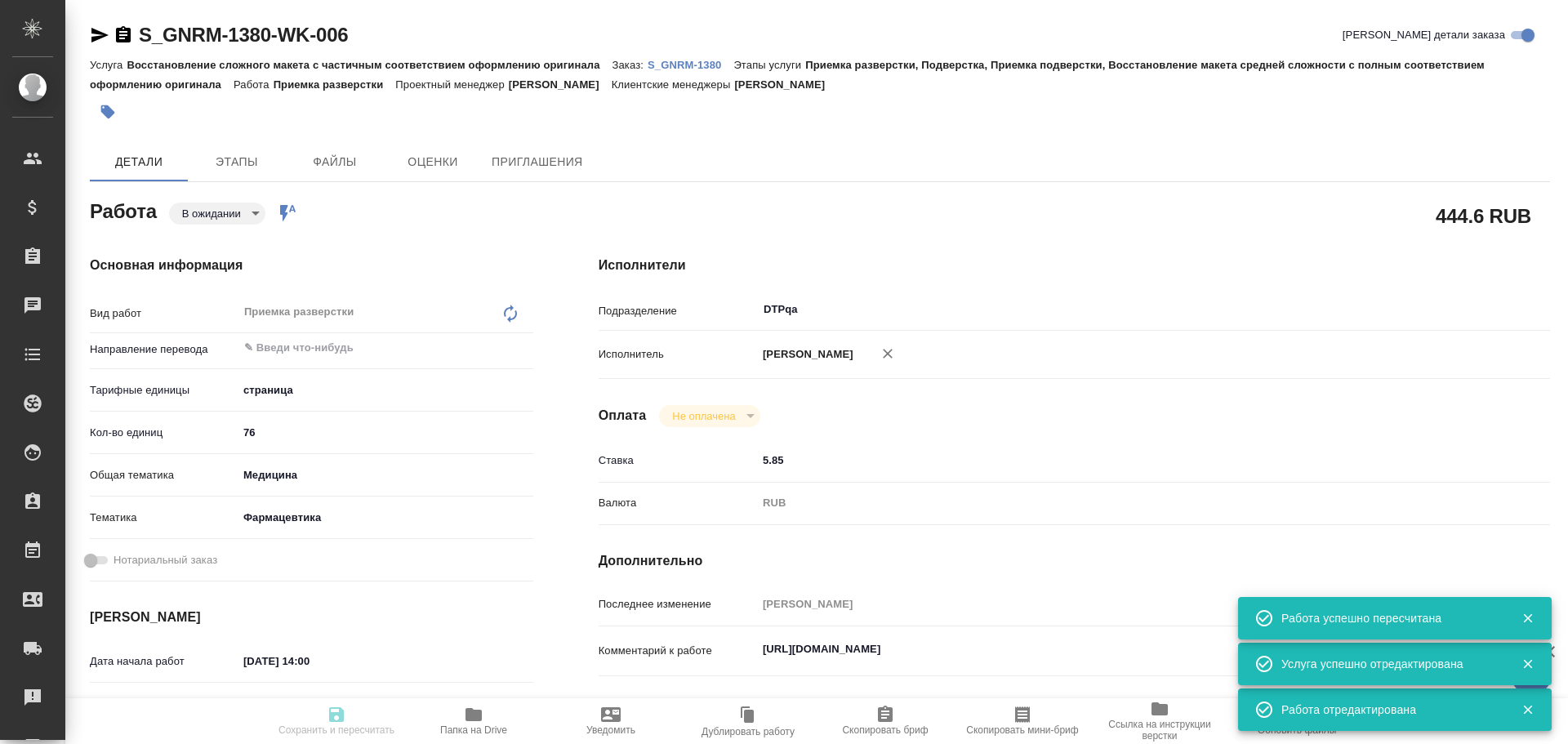
type input "med"
type input "6149832f2b7be24903fd7a82"
type input "30.09.2025 14:00"
type input "30.09.2025 17:00"
type input "03.10.2025 16:00"
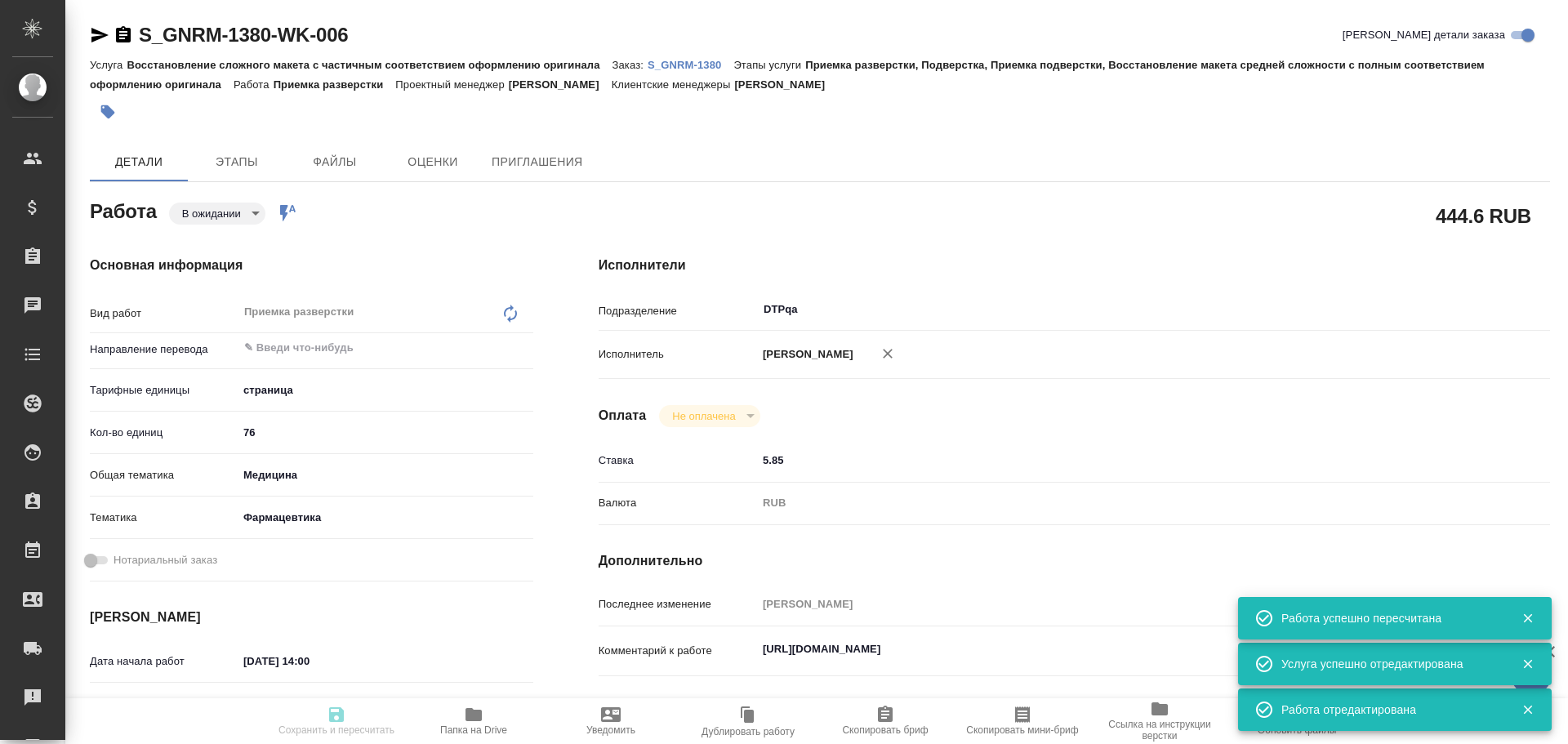
type input "DTPqa"
type input "notPayed"
type input "5.85"
type input "RUB"
type input "Чулец Елена"
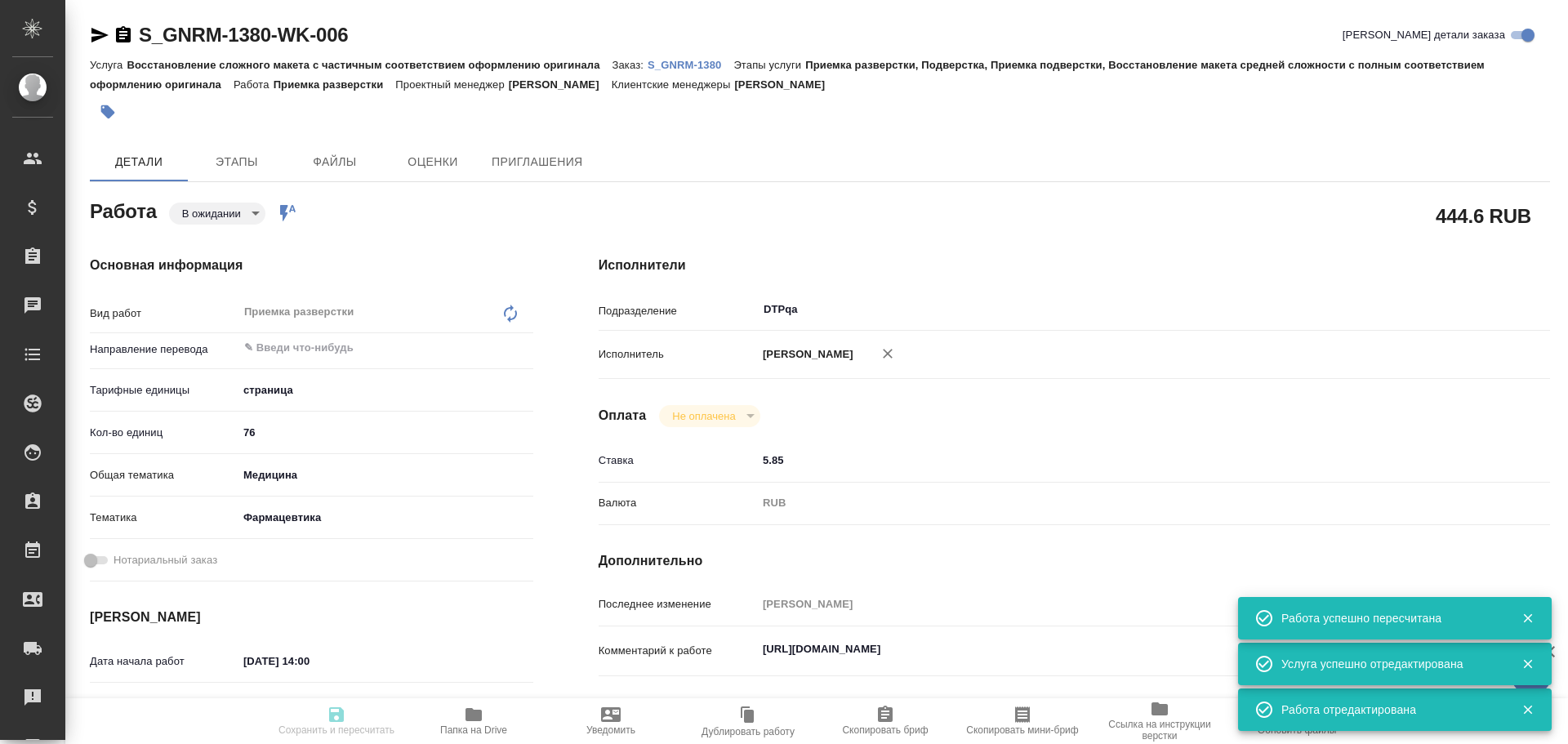
type textarea "https://tera.awatera.com/Work/68d6bd589f73e1cd299aa11e/"
type textarea "x"
type textarea "/Clients/Generium/Orders/S_GNRM-1380/DTP/S_GNRM-1380-WK-006"
type textarea "x"
type input "S_GNRM-1380"
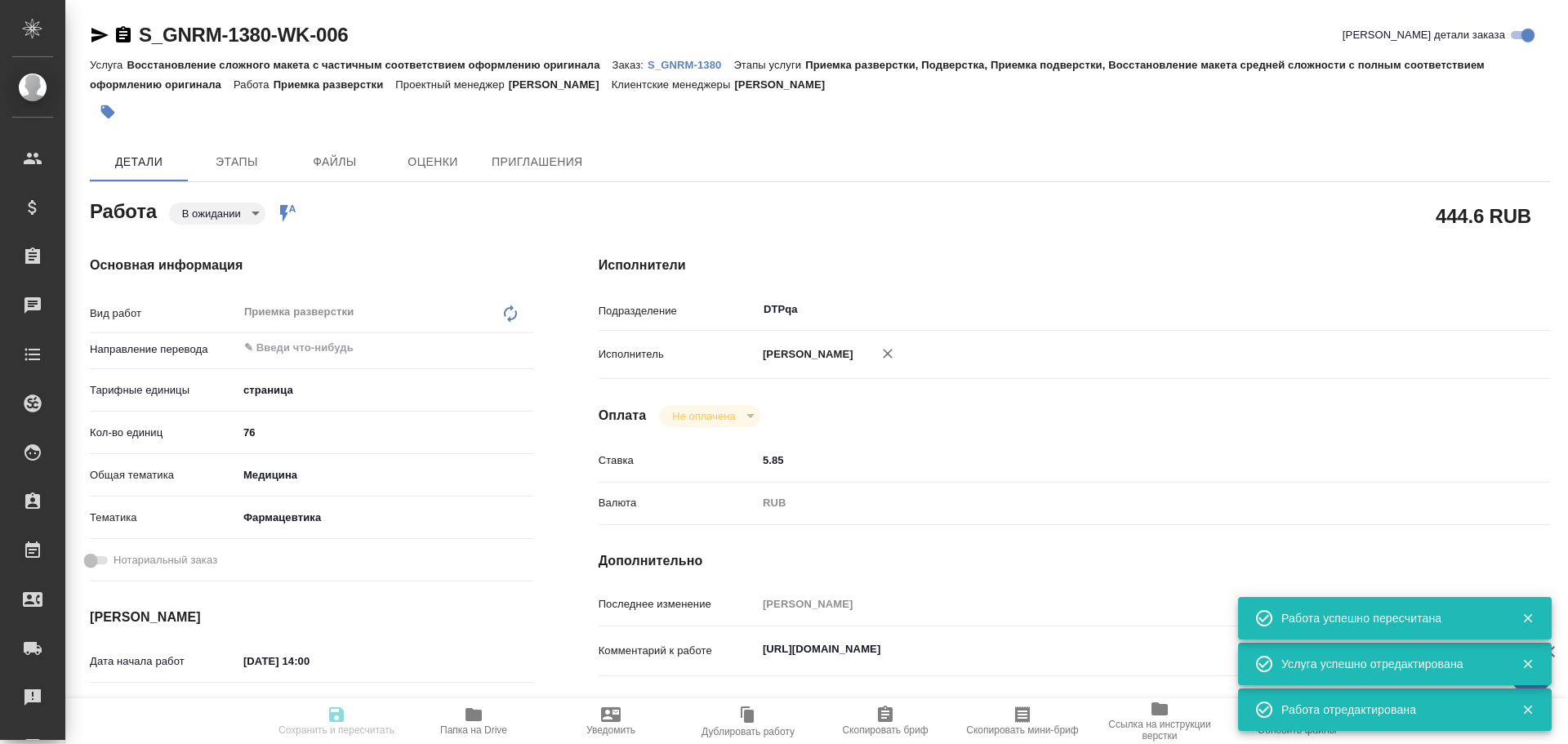
type input "Восстановление сложного макета с частичным соответствием оформлению оригинала"
type input "Приемка разверстки, Подверстка, Приемка подверстки, Восстановление макета средн…"
type input "Кабаргина Анна"
type input "Оксютович Ирина"
type input "/Clients/Generium/Orders/S_GNRM-1380"
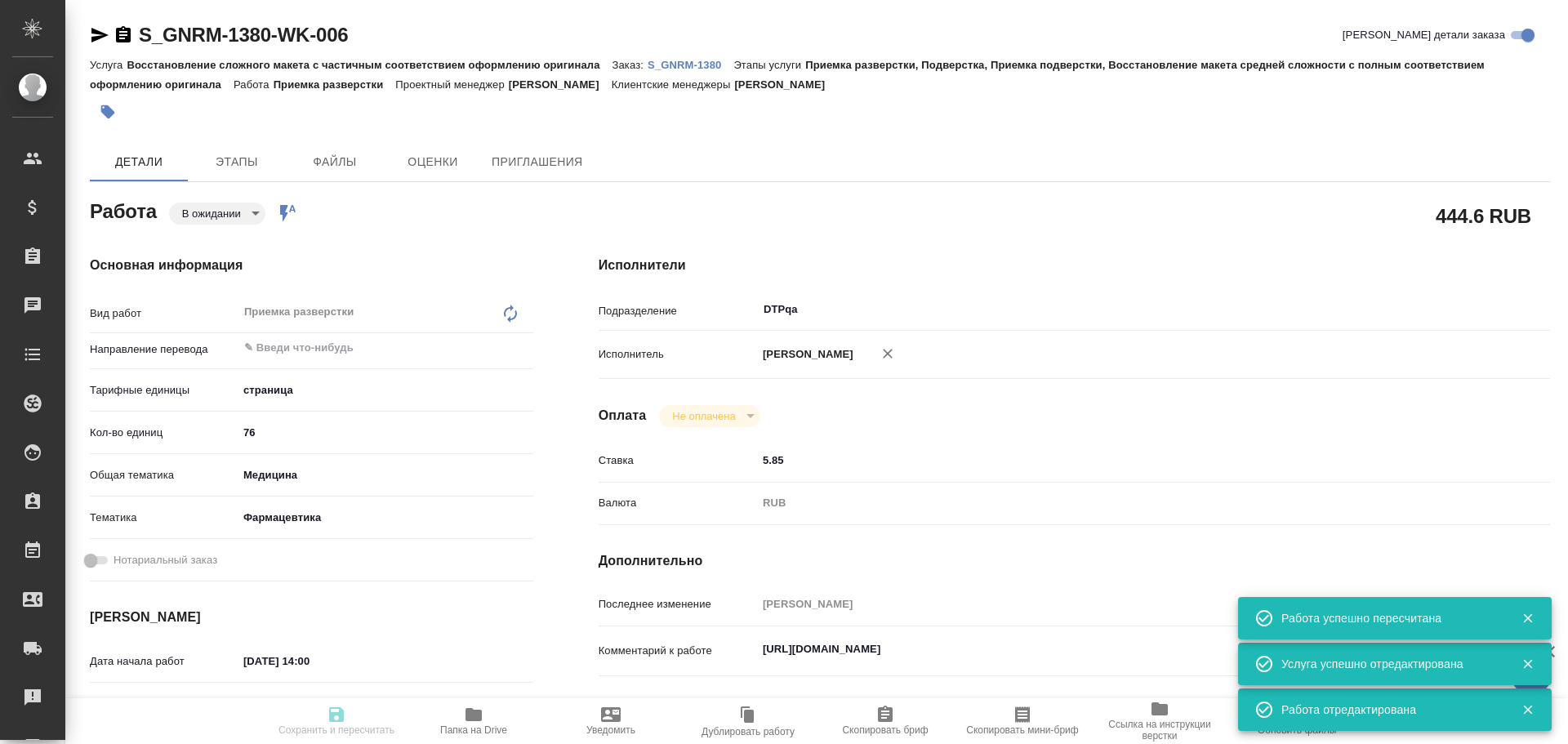
type textarea "x"
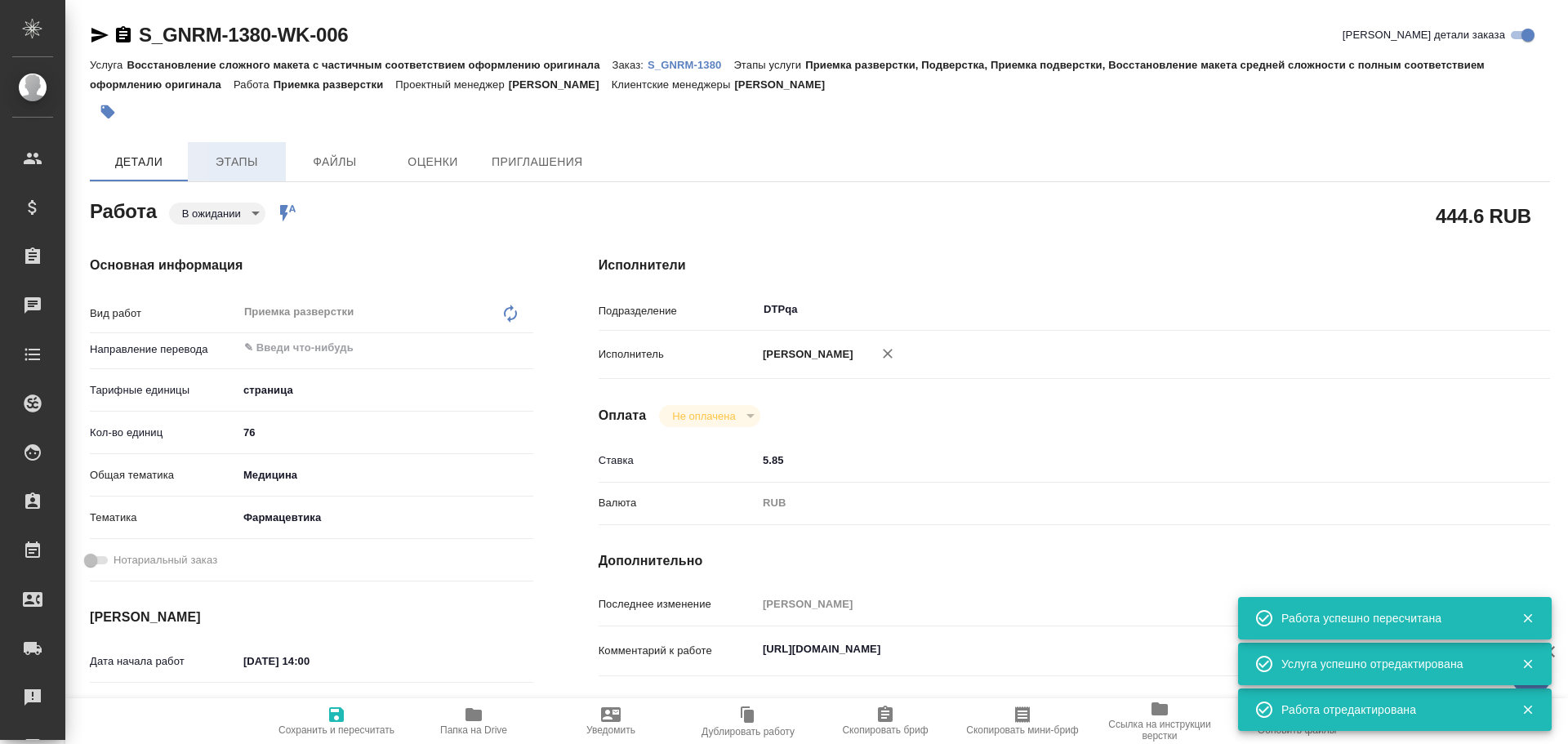
type textarea "x"
click at [225, 168] on span "Этапы" at bounding box center [236, 162] width 78 height 20
type textarea "x"
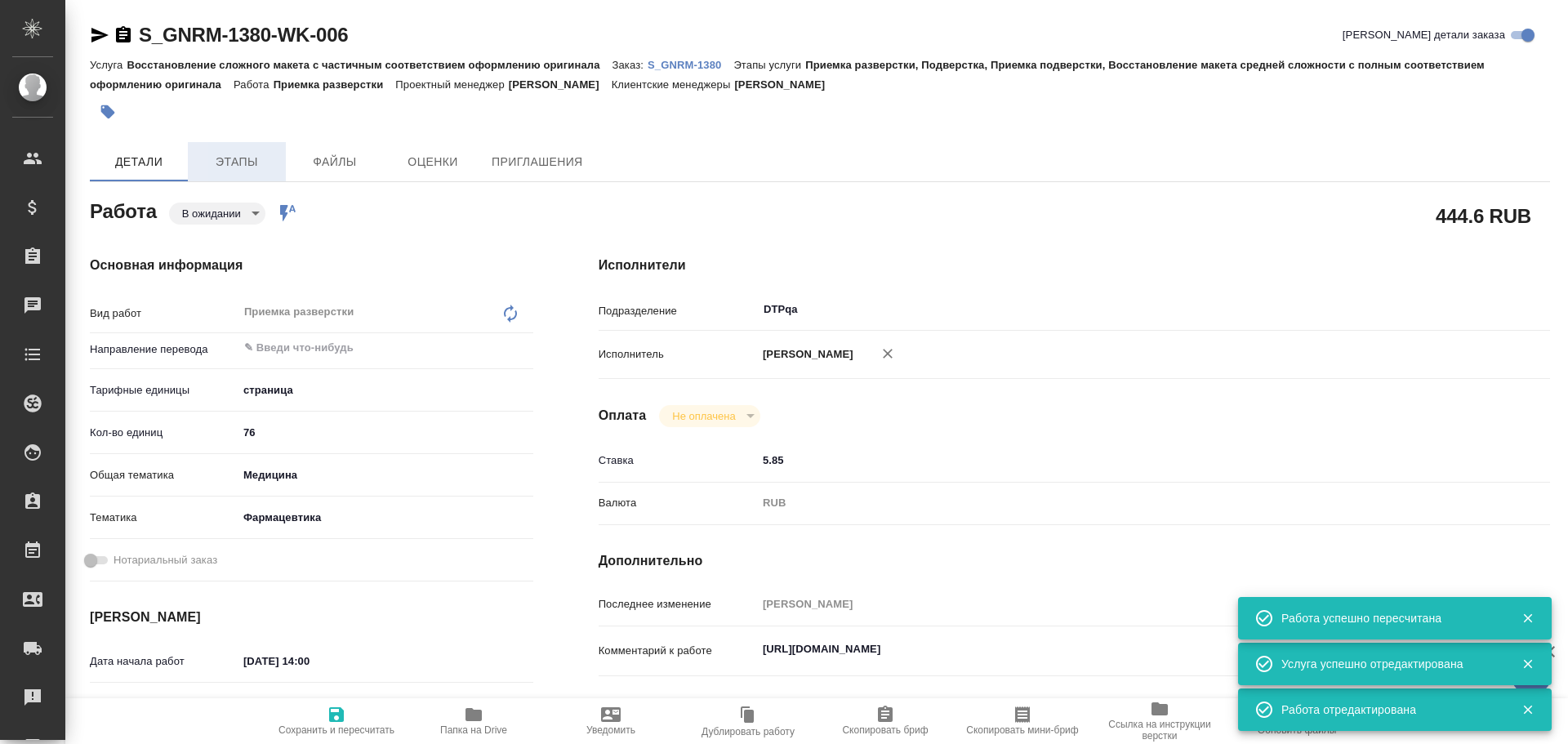
type textarea "x"
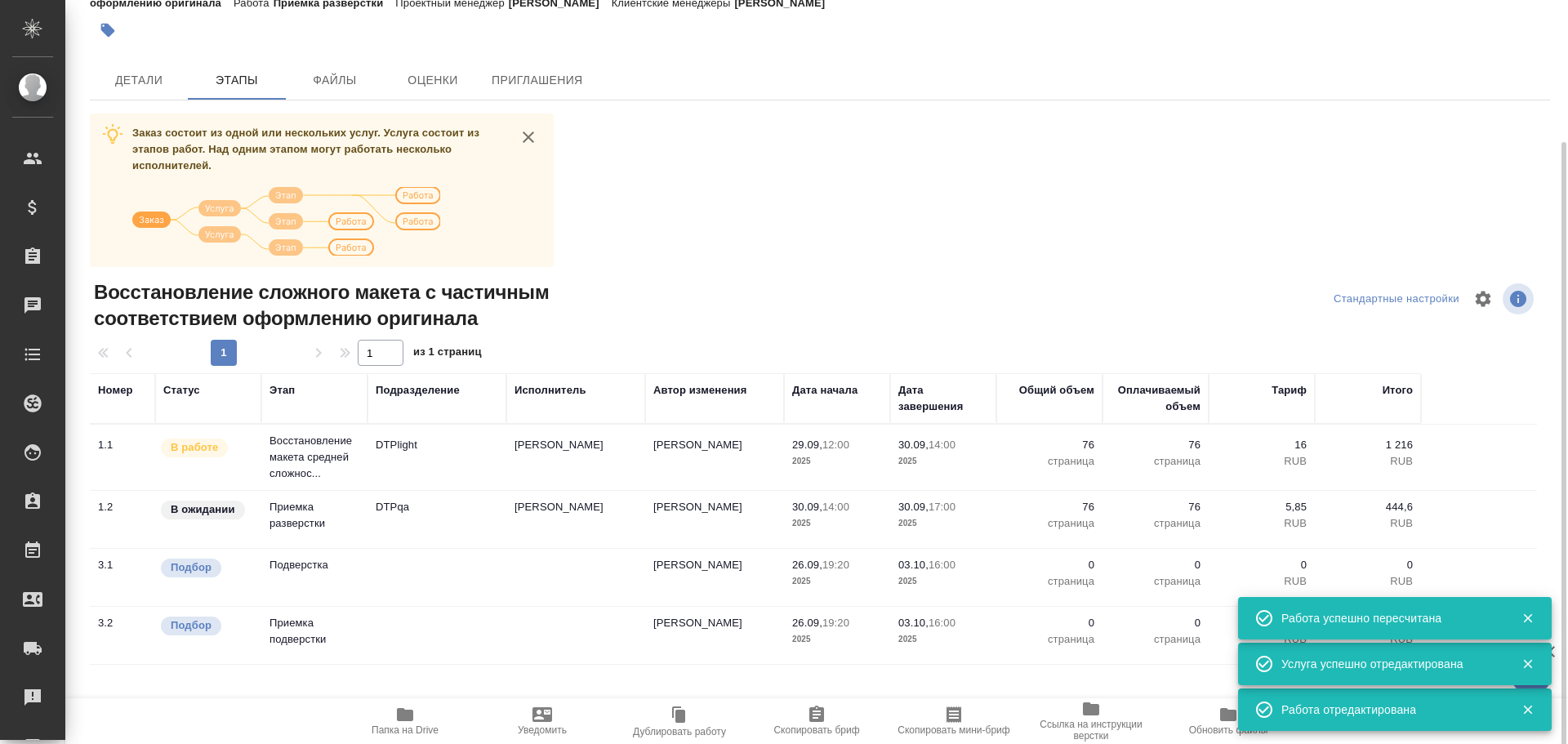
scroll to position [120, 0]
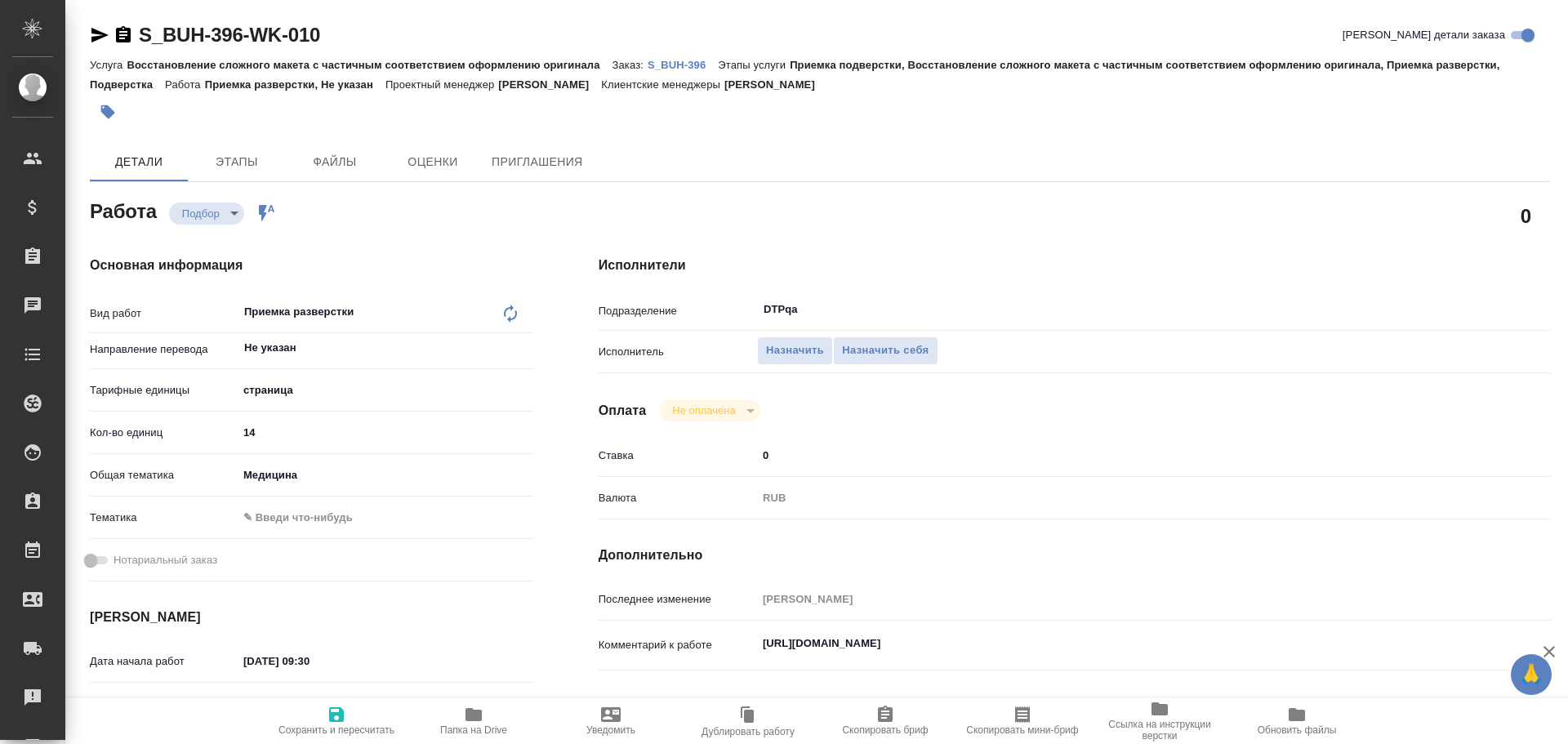
type textarea "x"
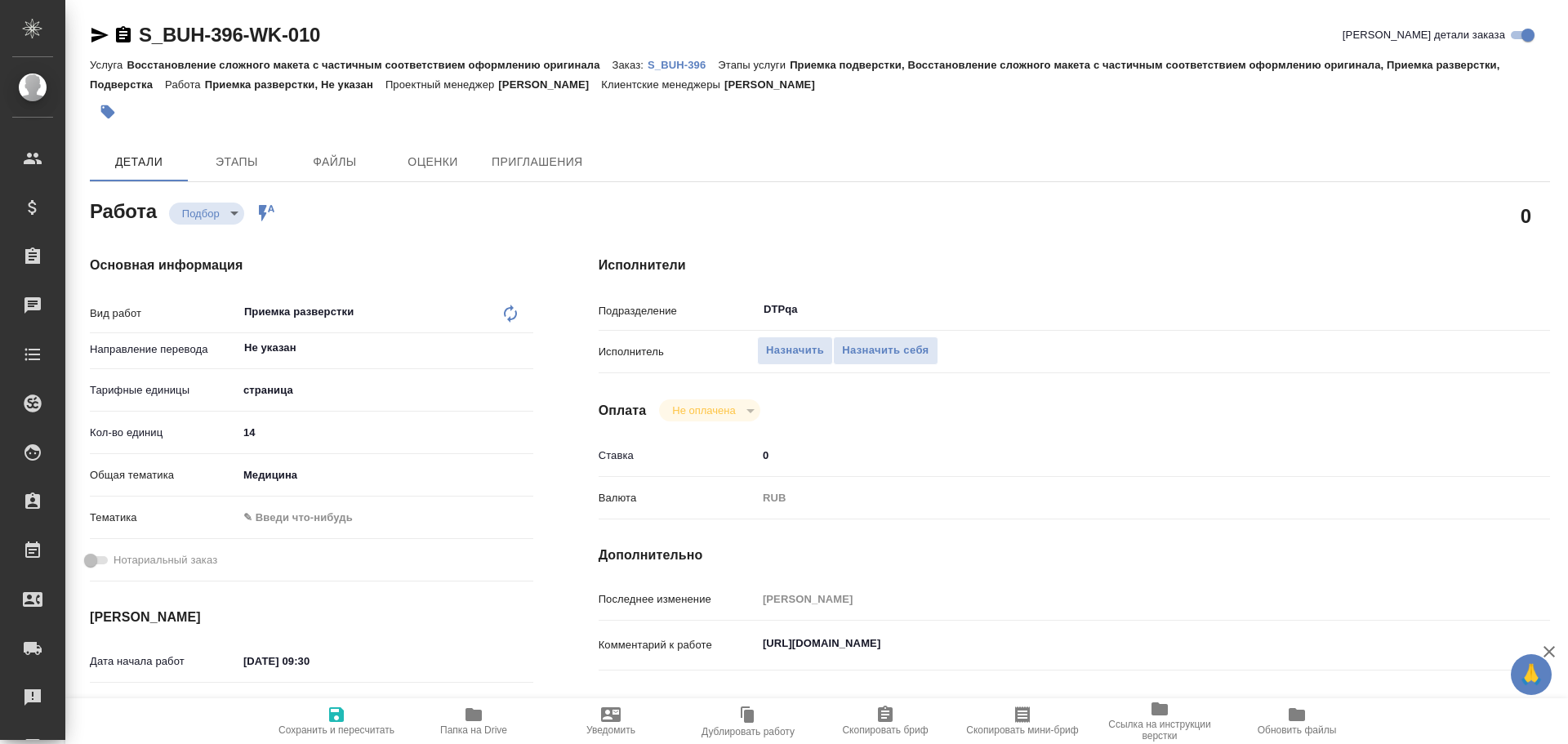
type textarea "x"
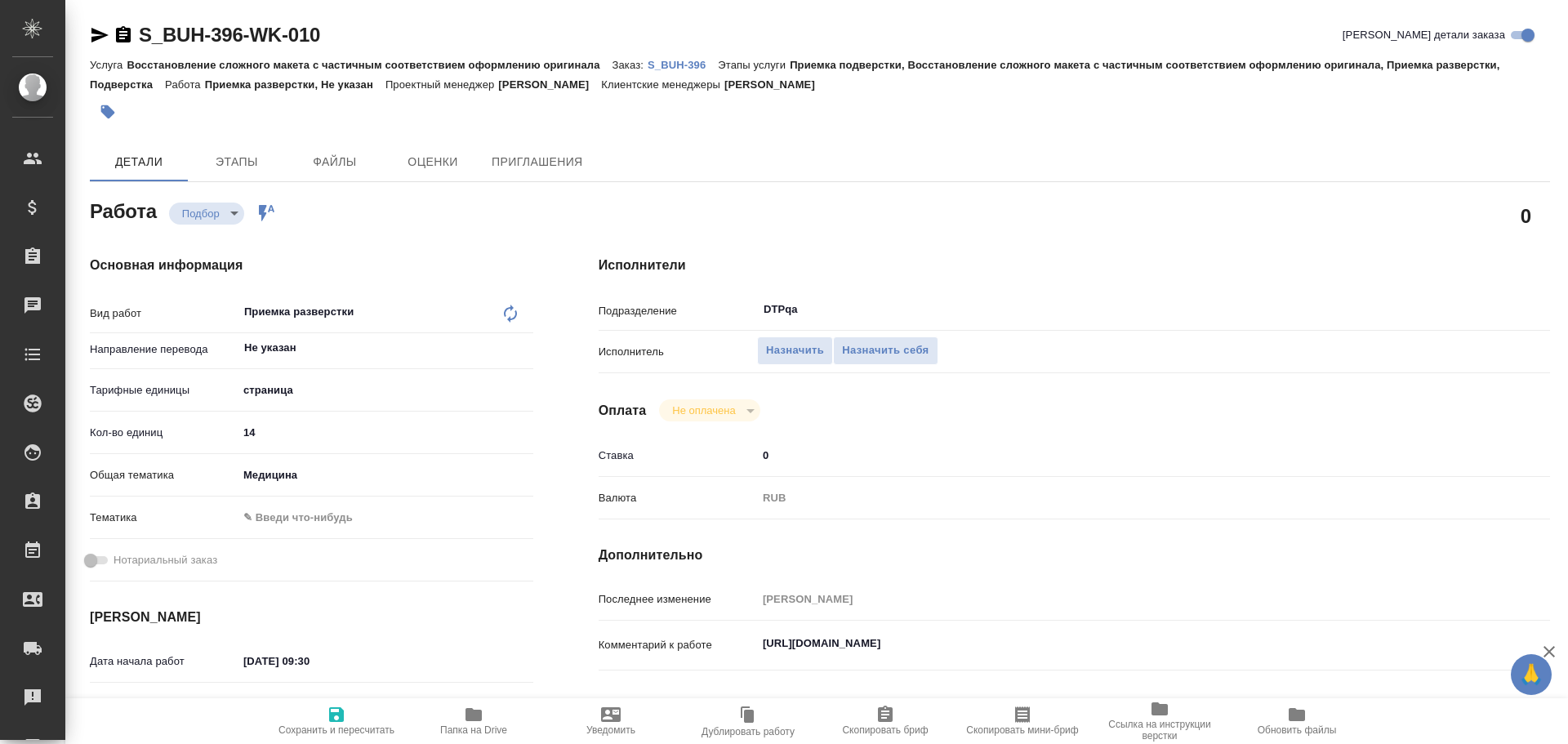
scroll to position [82, 0]
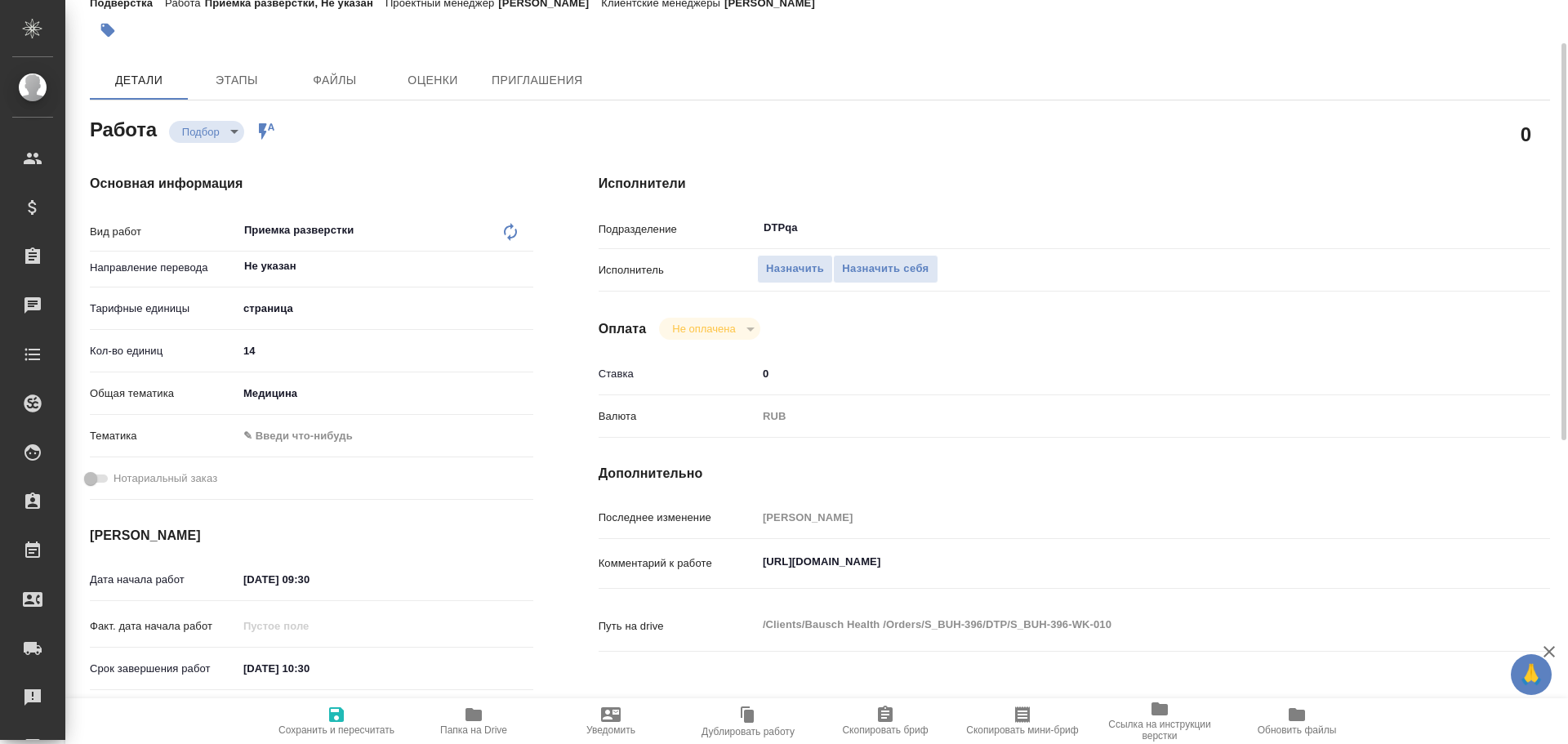
type textarea "x"
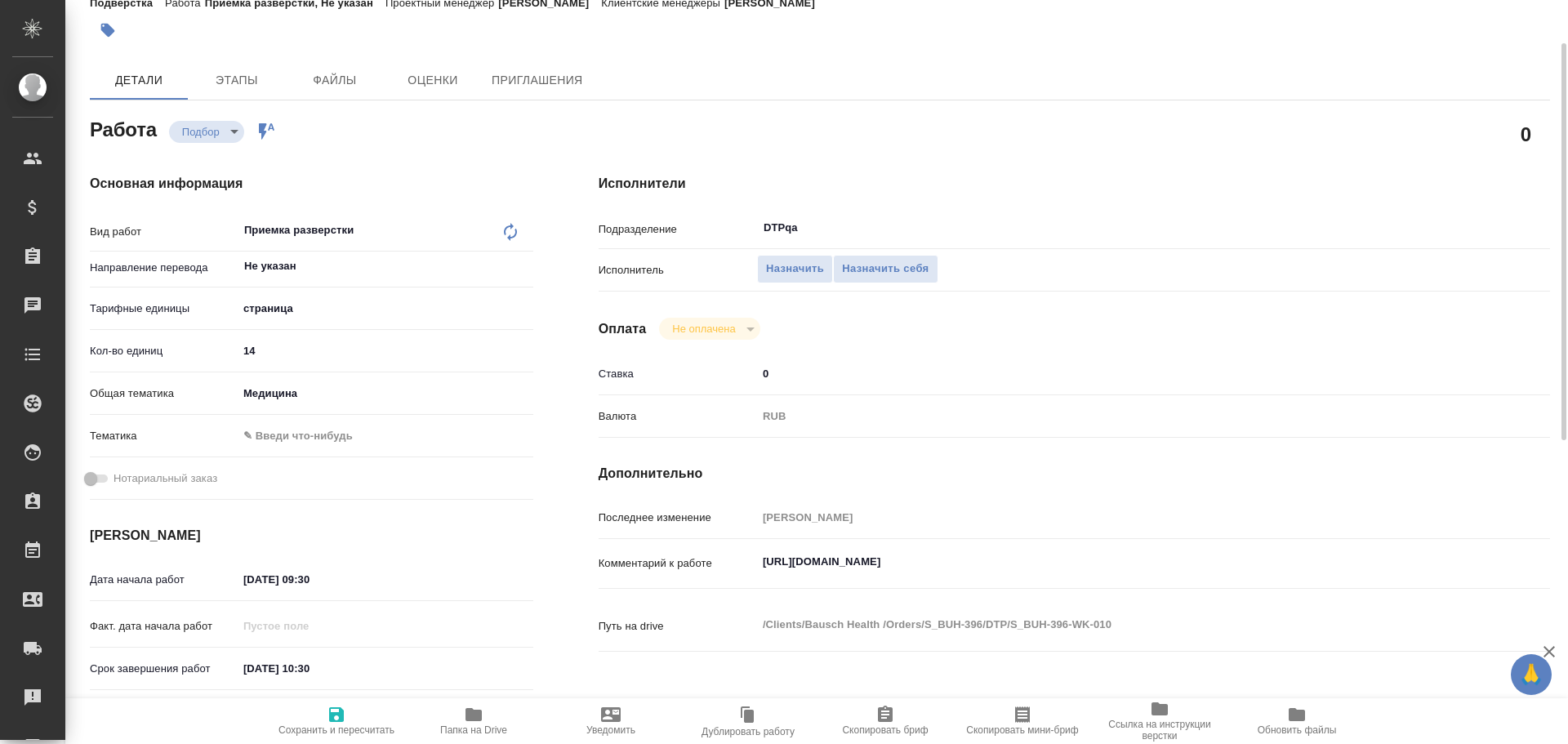
type textarea "x"
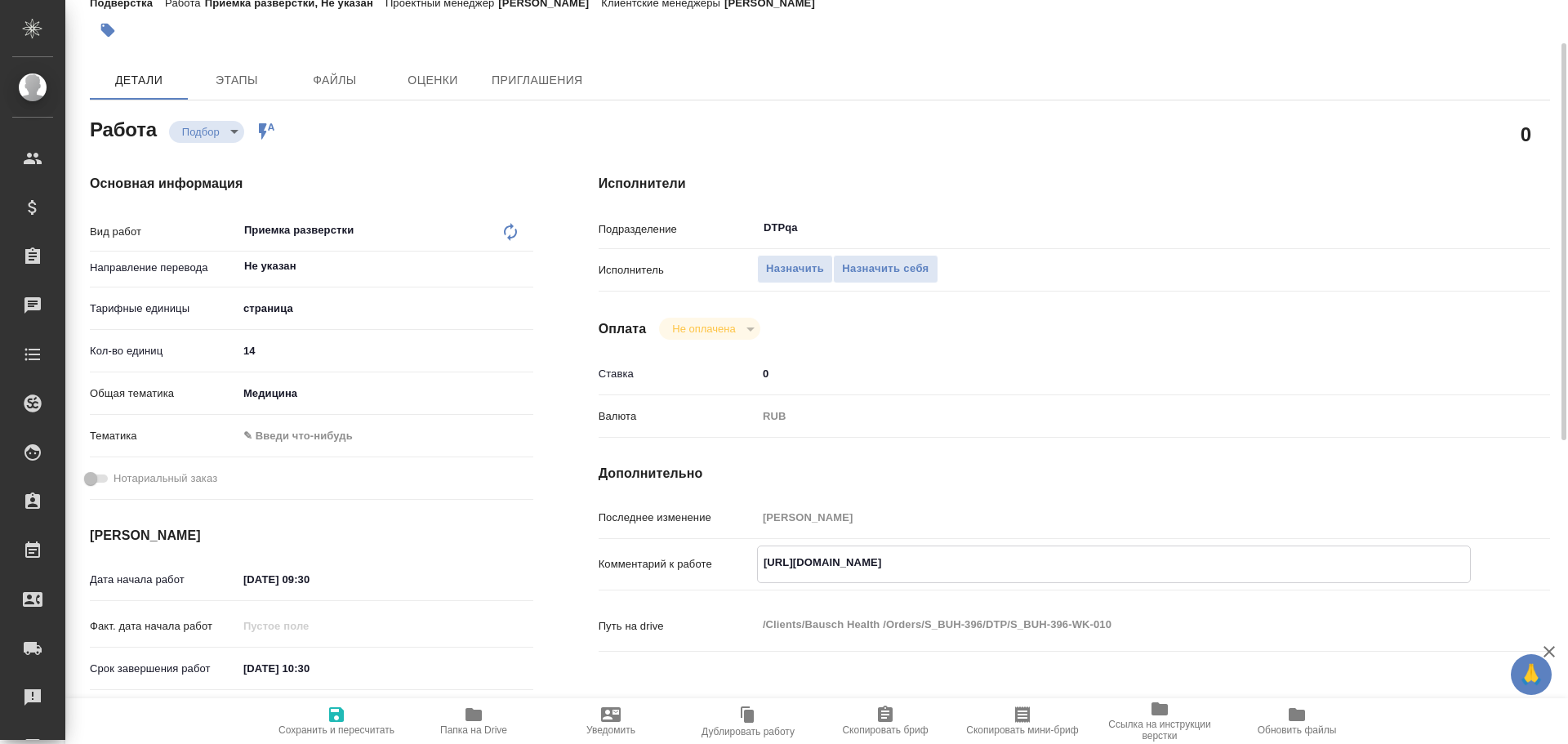
type textarea "x"
drag, startPoint x: 762, startPoint y: 562, endPoint x: 1093, endPoint y: 566, distance: 331.0
click at [1093, 566] on textarea "[URL][DOMAIN_NAME]" at bounding box center [1113, 562] width 712 height 28
type textarea "x"
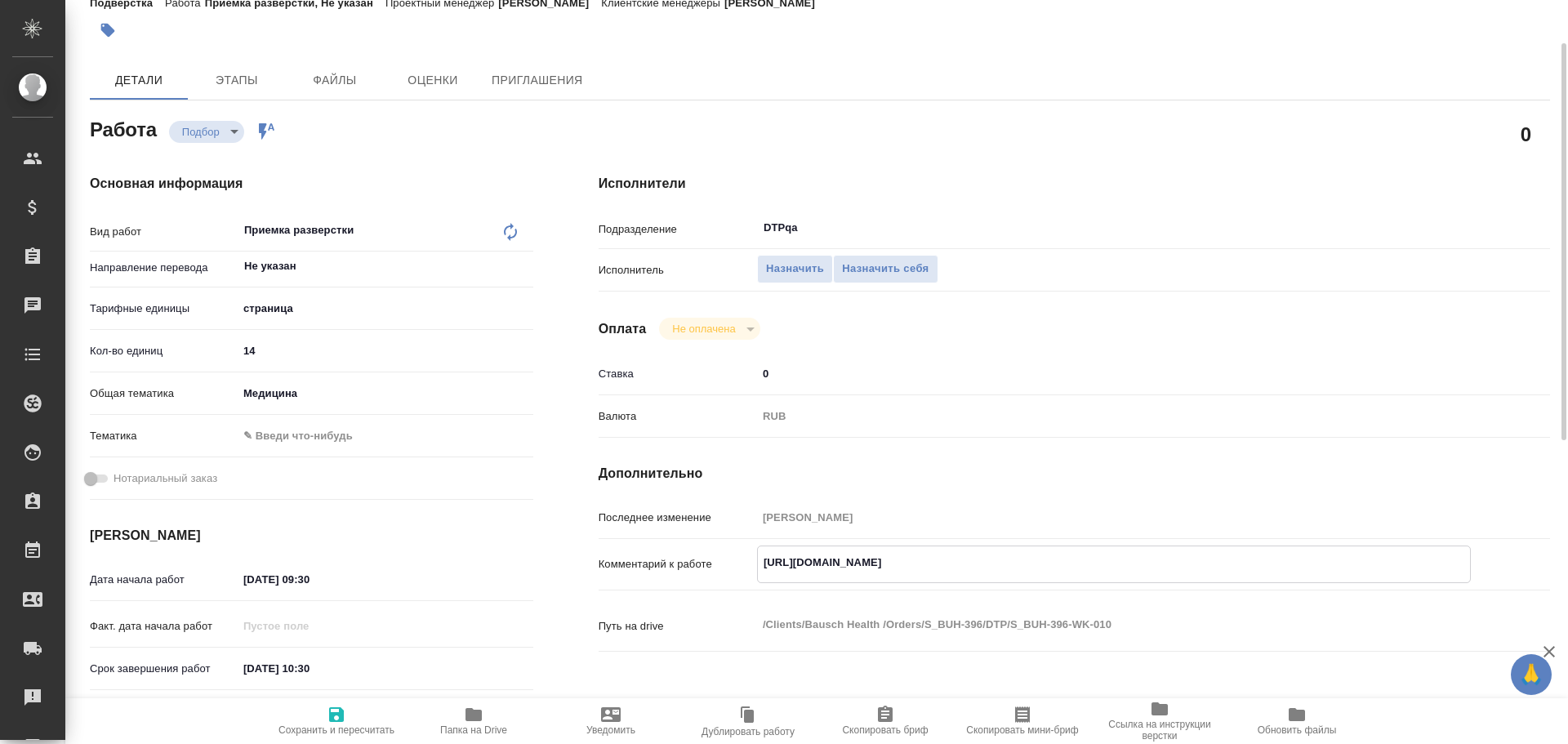
type textarea "x"
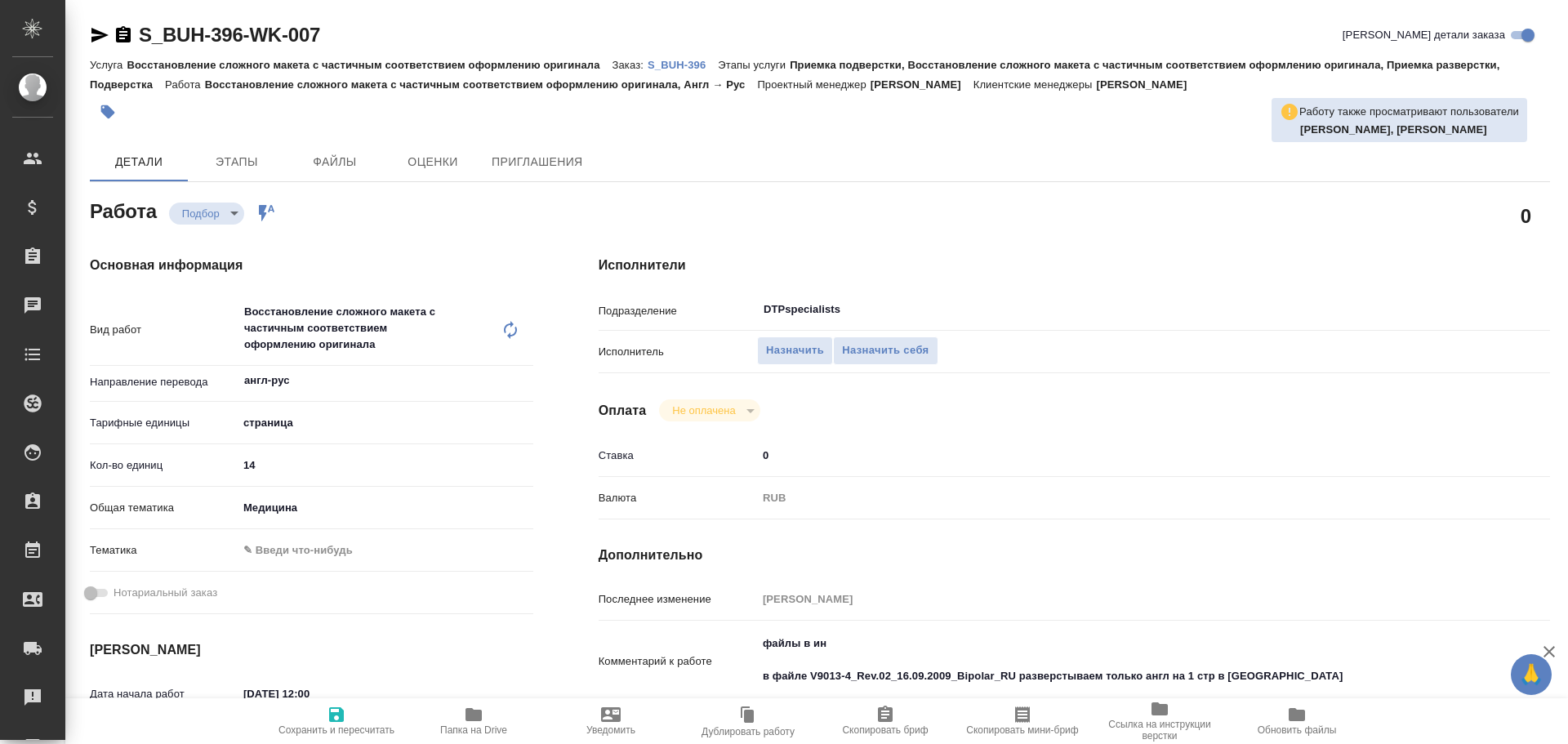
type textarea "x"
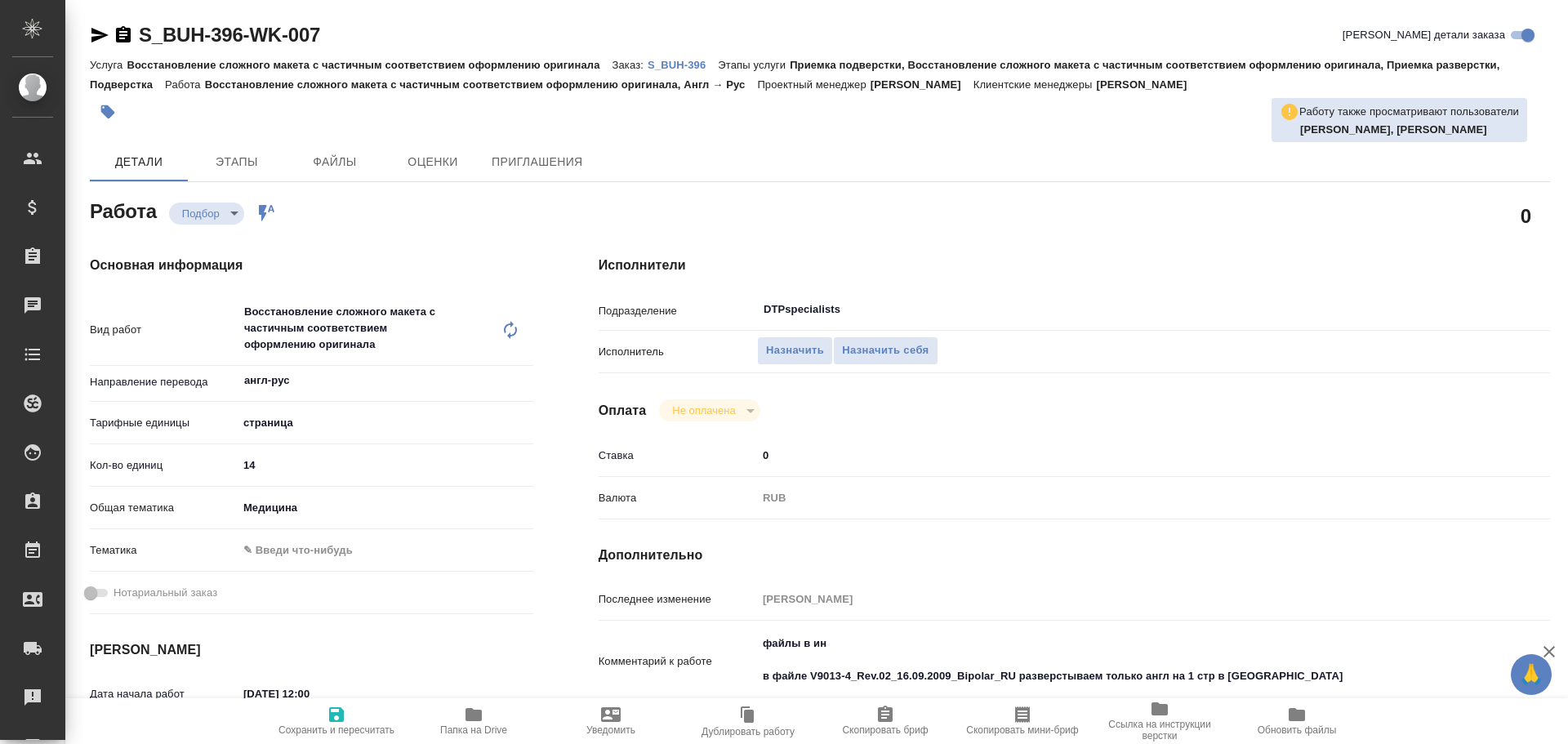
type textarea "x"
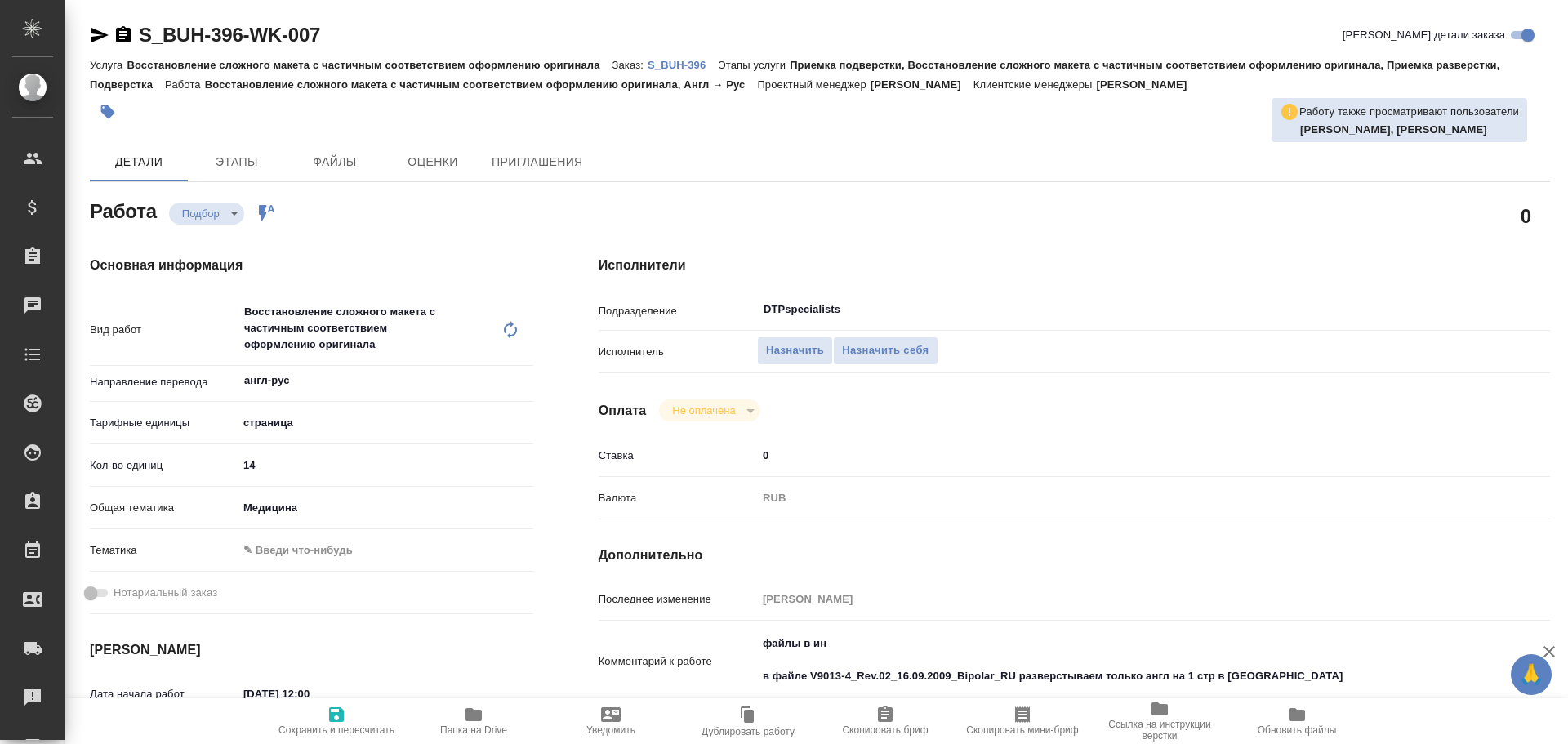
type textarea "x"
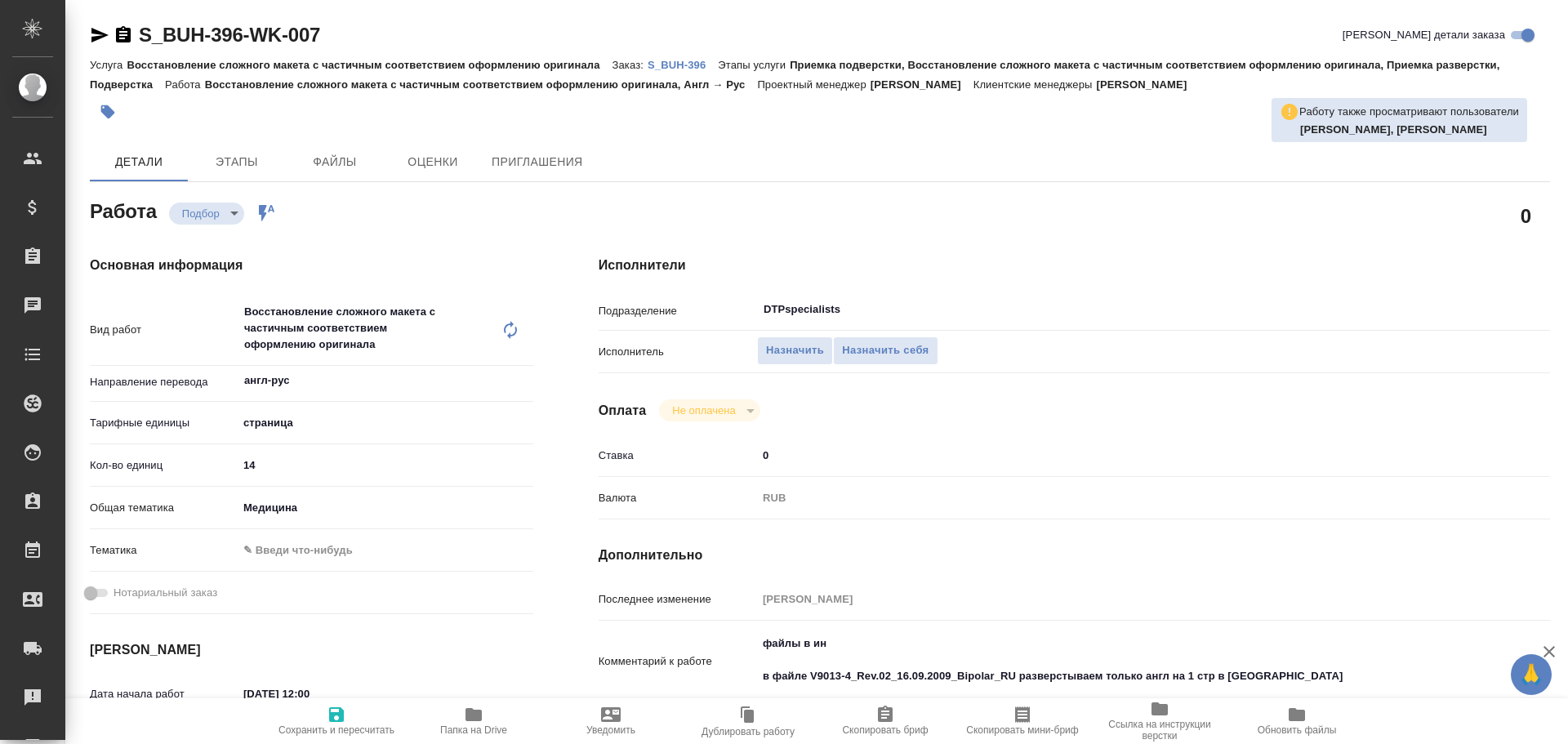
type textarea "x"
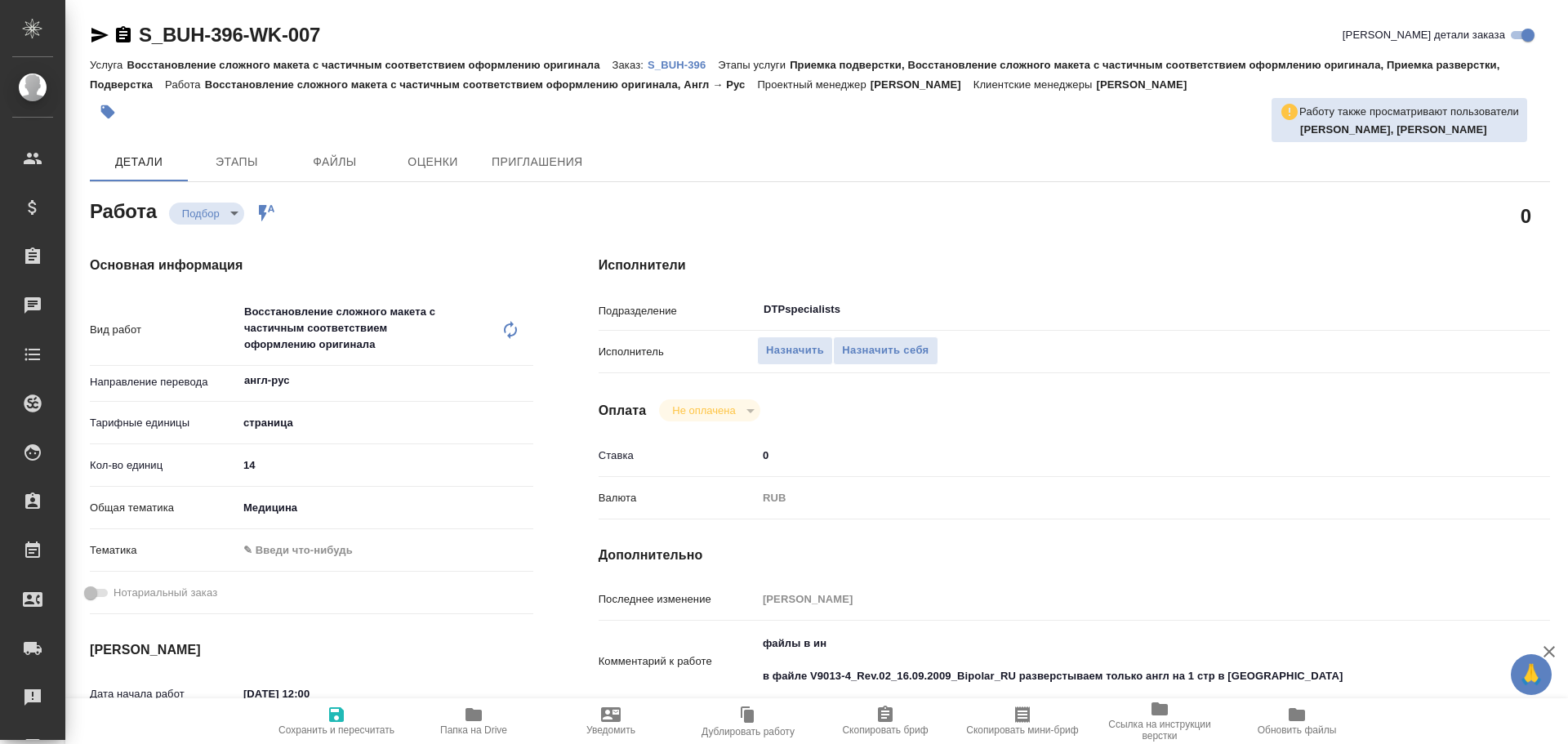
type textarea "x"
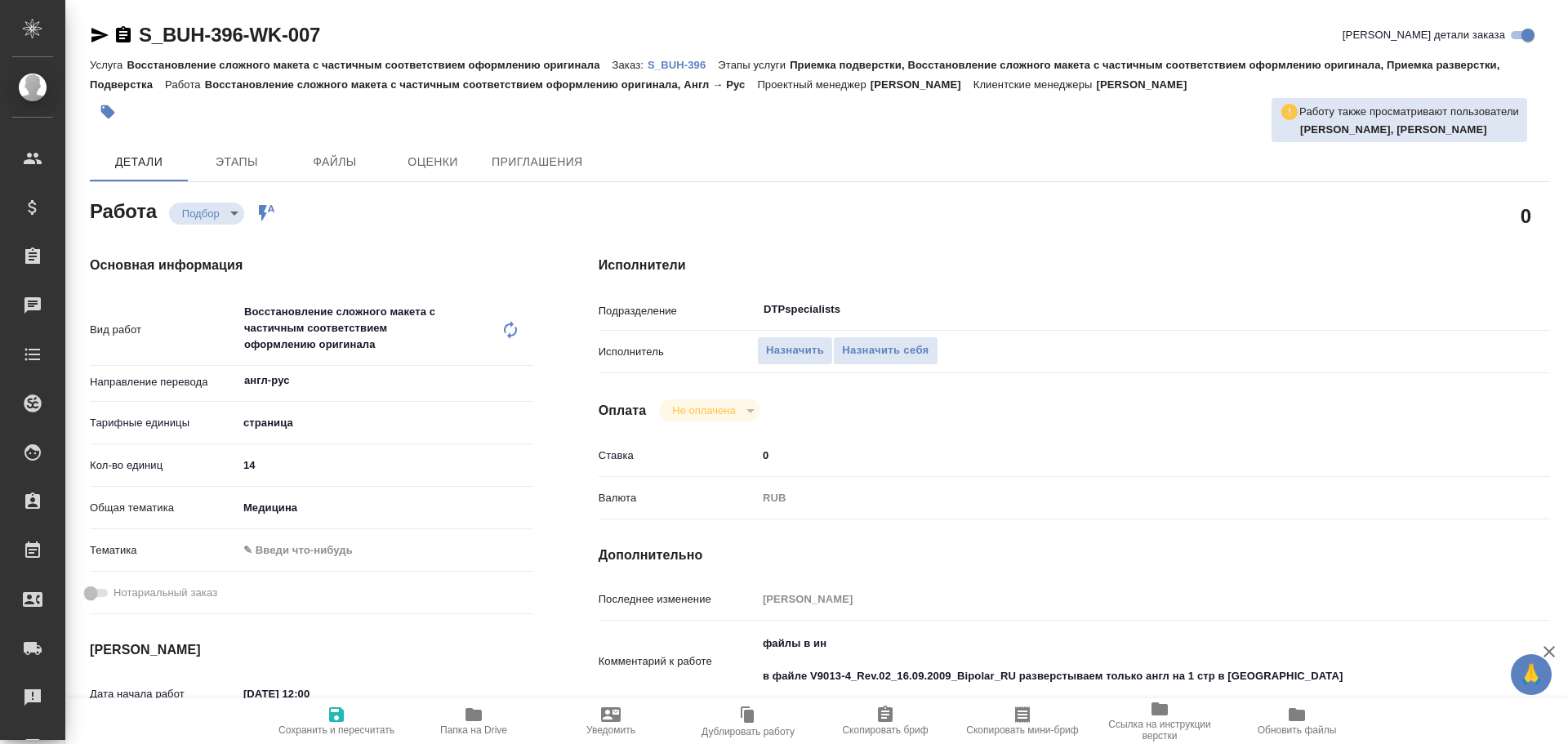
scroll to position [82, 0]
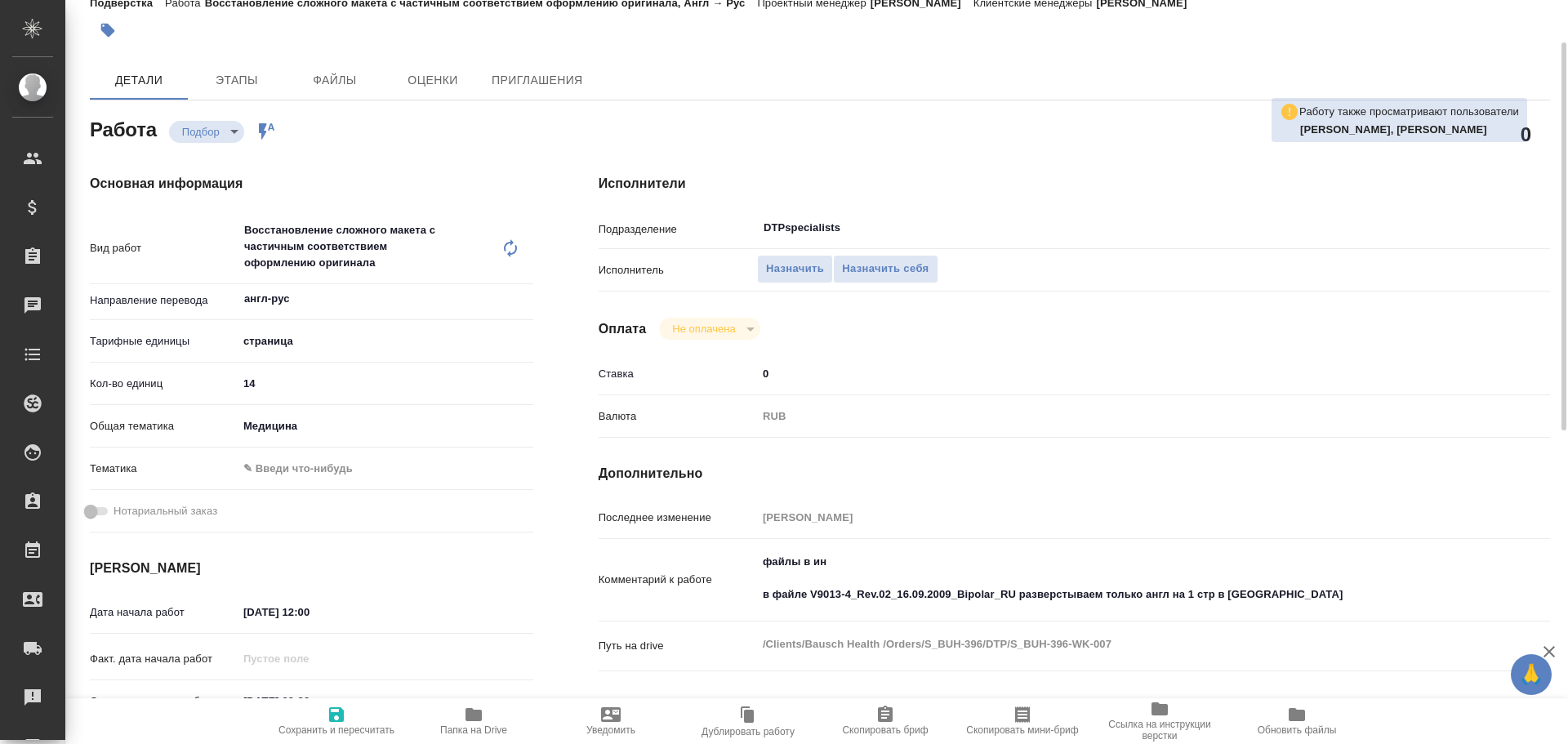
type textarea "x"
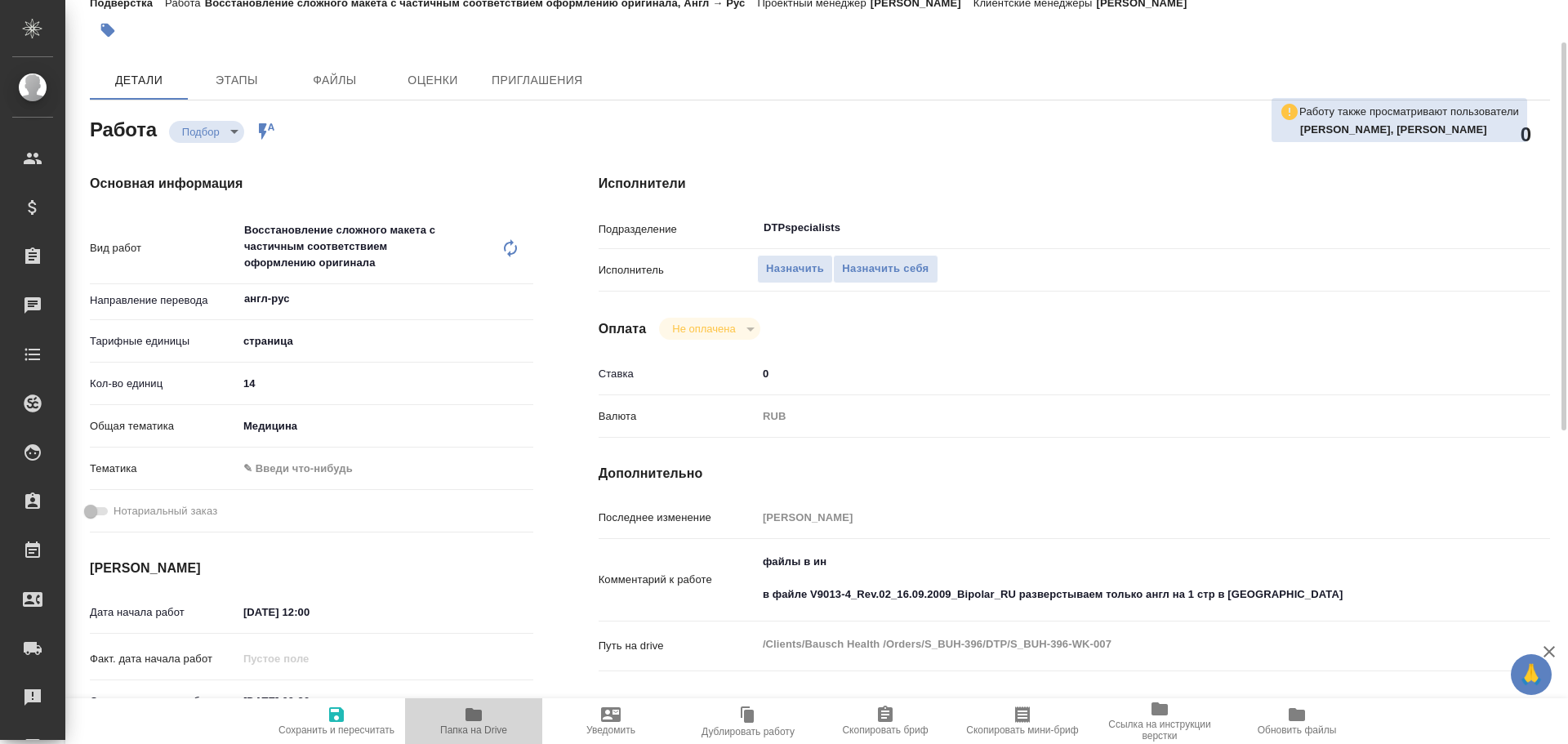
click at [458, 718] on span "Папка на Drive" at bounding box center [473, 720] width 118 height 31
drag, startPoint x: 242, startPoint y: 82, endPoint x: 252, endPoint y: 83, distance: 10.0
click at [240, 82] on span "Этапы" at bounding box center [236, 81] width 78 height 20
